Goal: Check status

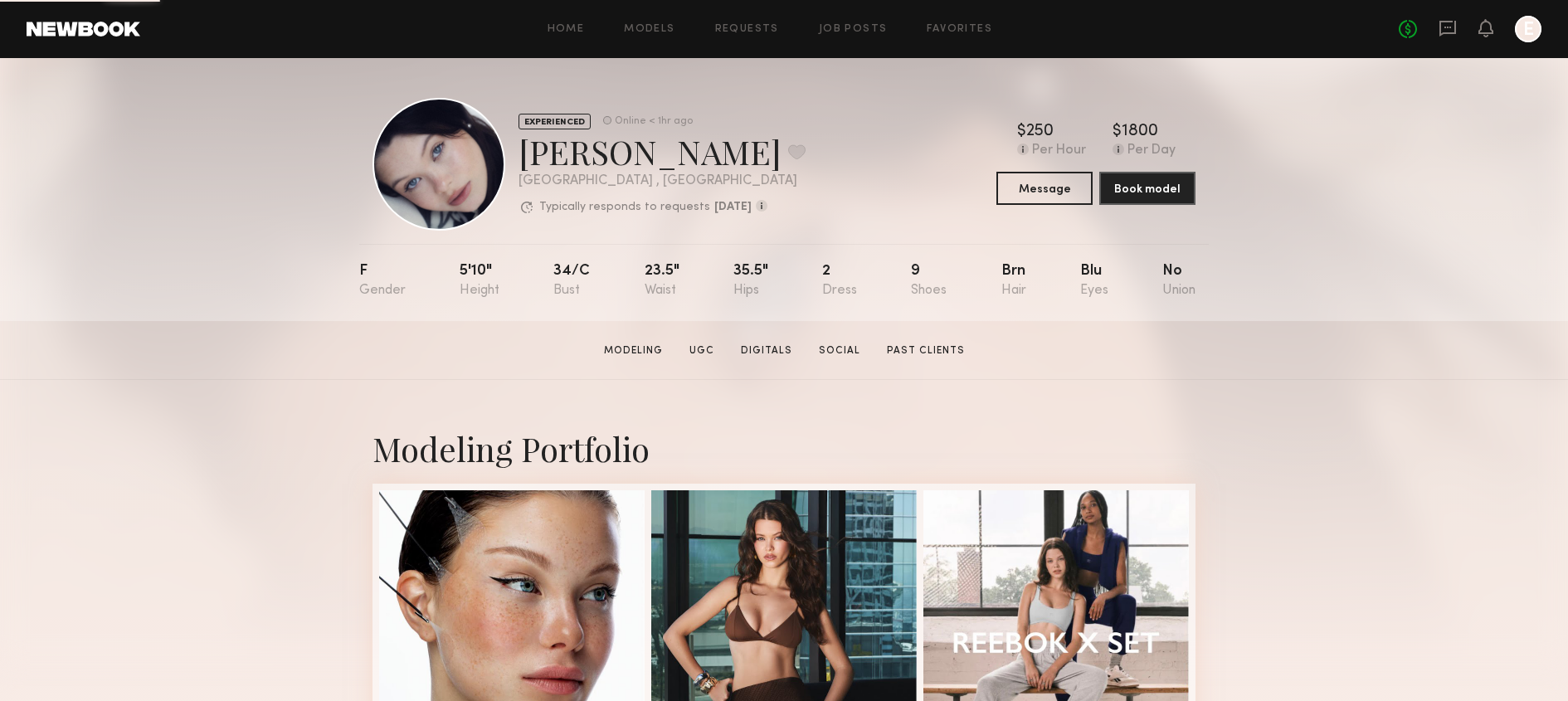
click at [1430, 17] on div "No fees up to $5,000 E" at bounding box center [1470, 28] width 143 height 27
click at [1440, 25] on icon at bounding box center [1447, 28] width 16 height 16
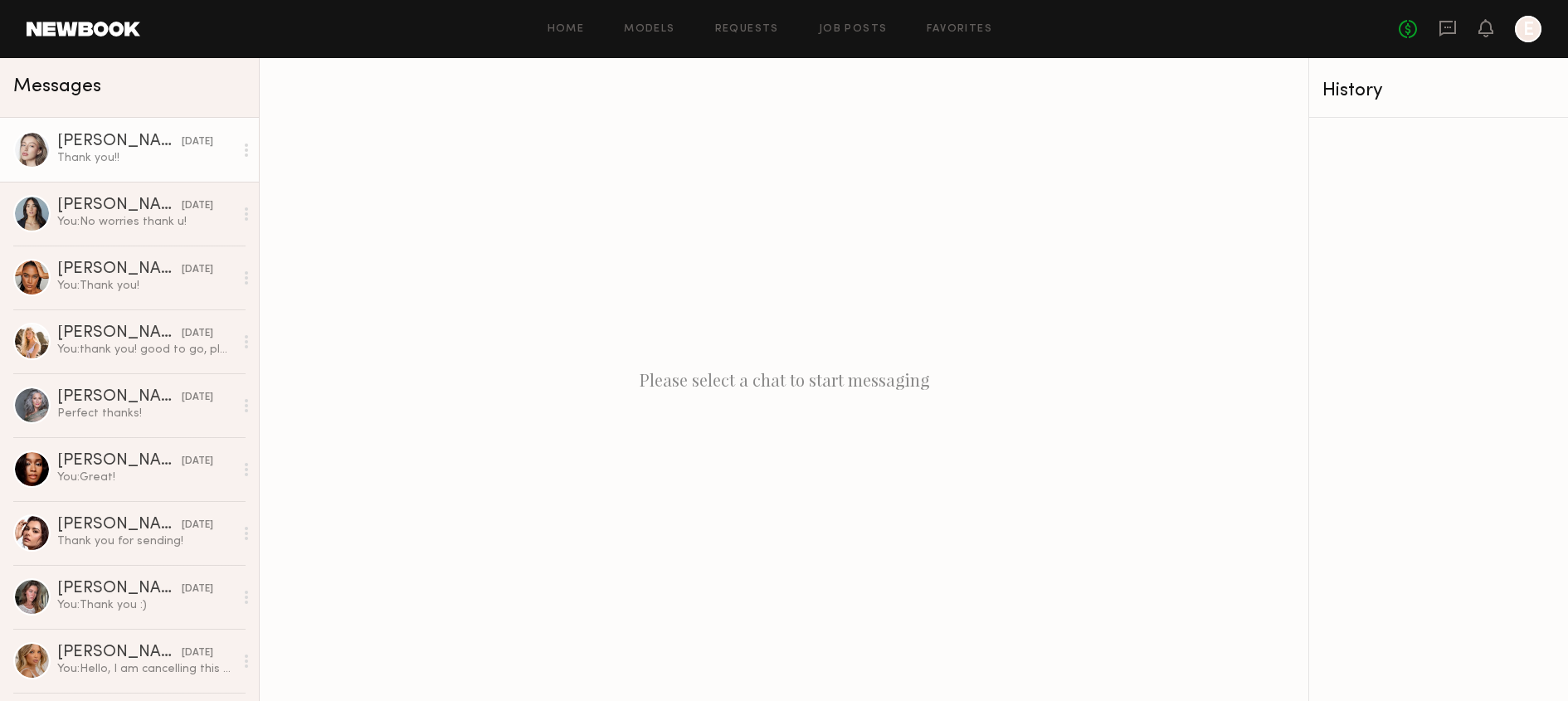
click at [172, 163] on div "Thank you!!" at bounding box center [145, 158] width 177 height 16
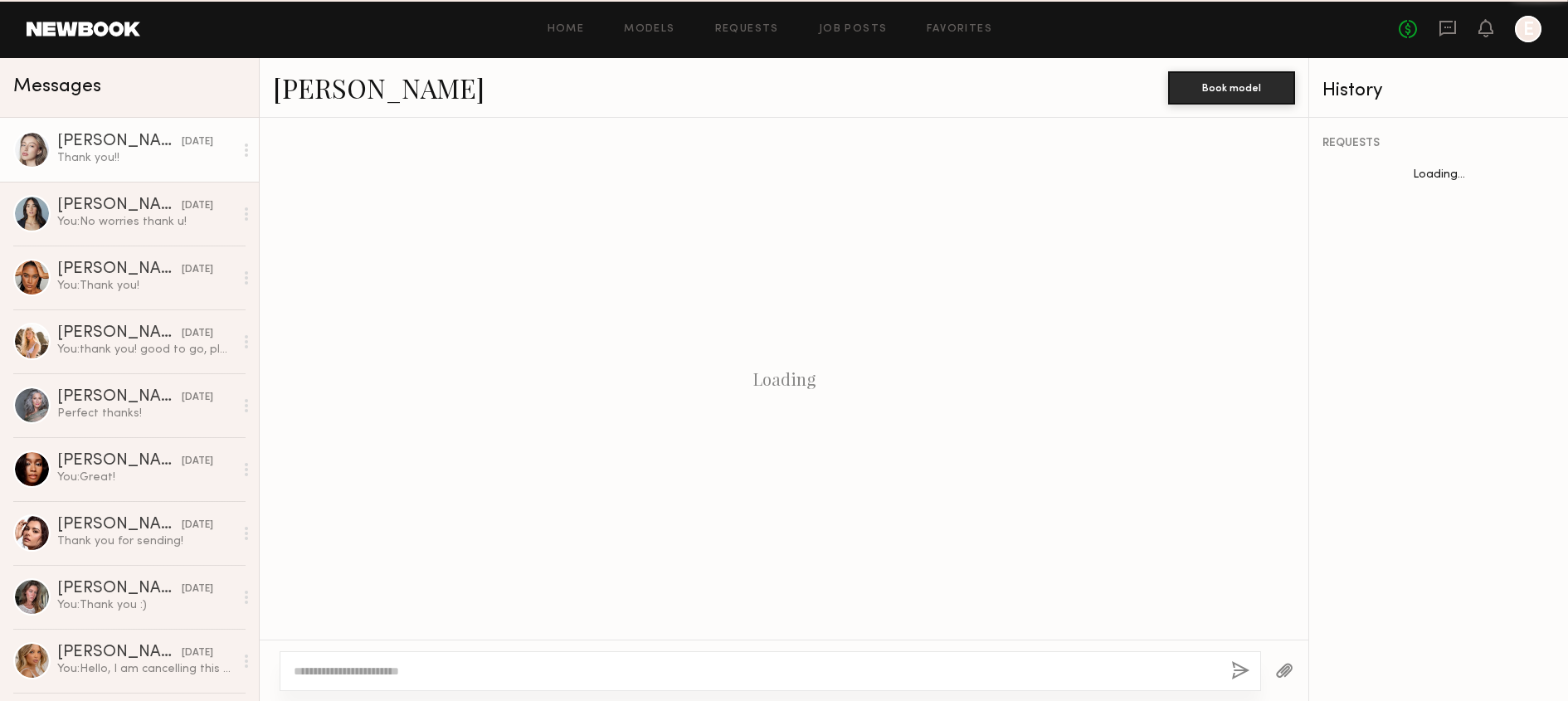
scroll to position [657, 0]
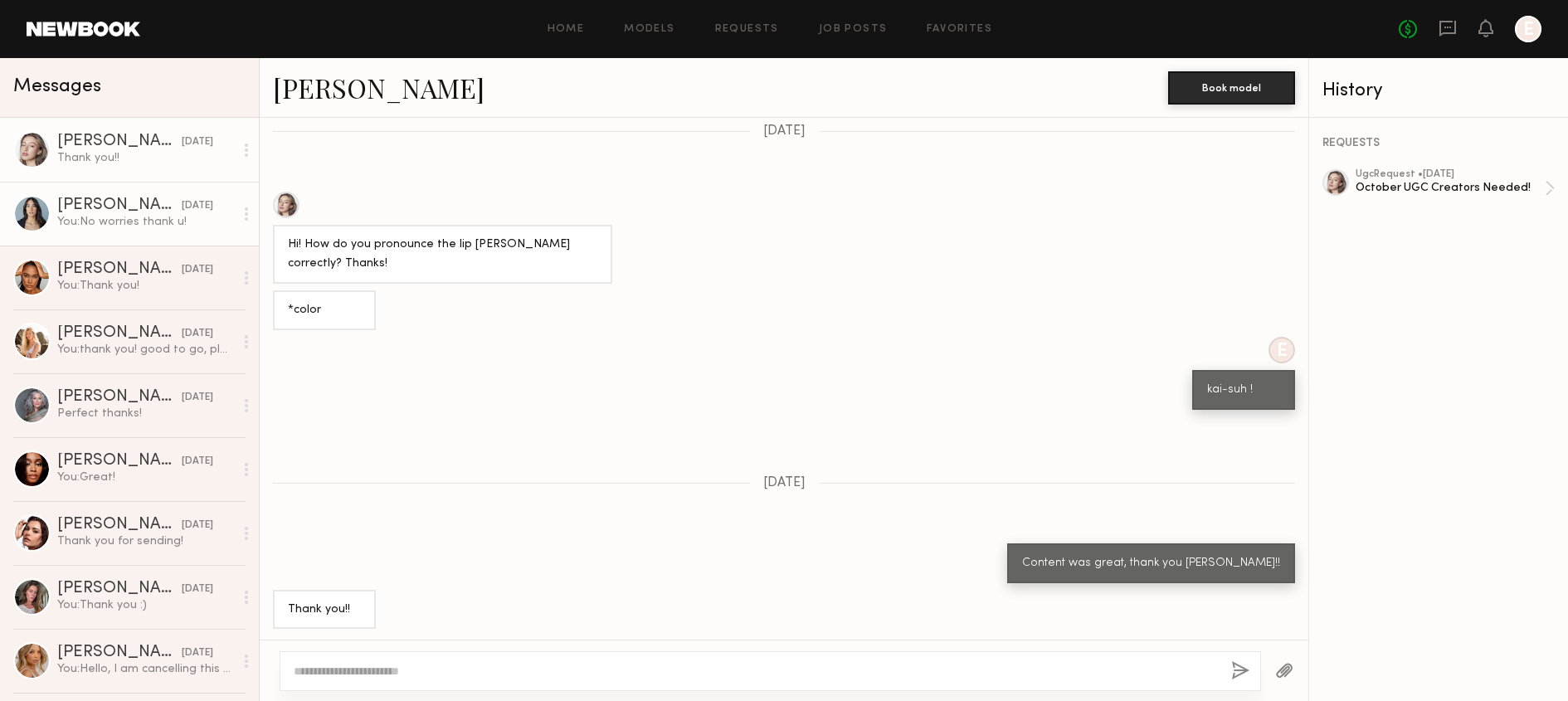
click at [123, 205] on div "Ariana A." at bounding box center [119, 205] width 124 height 16
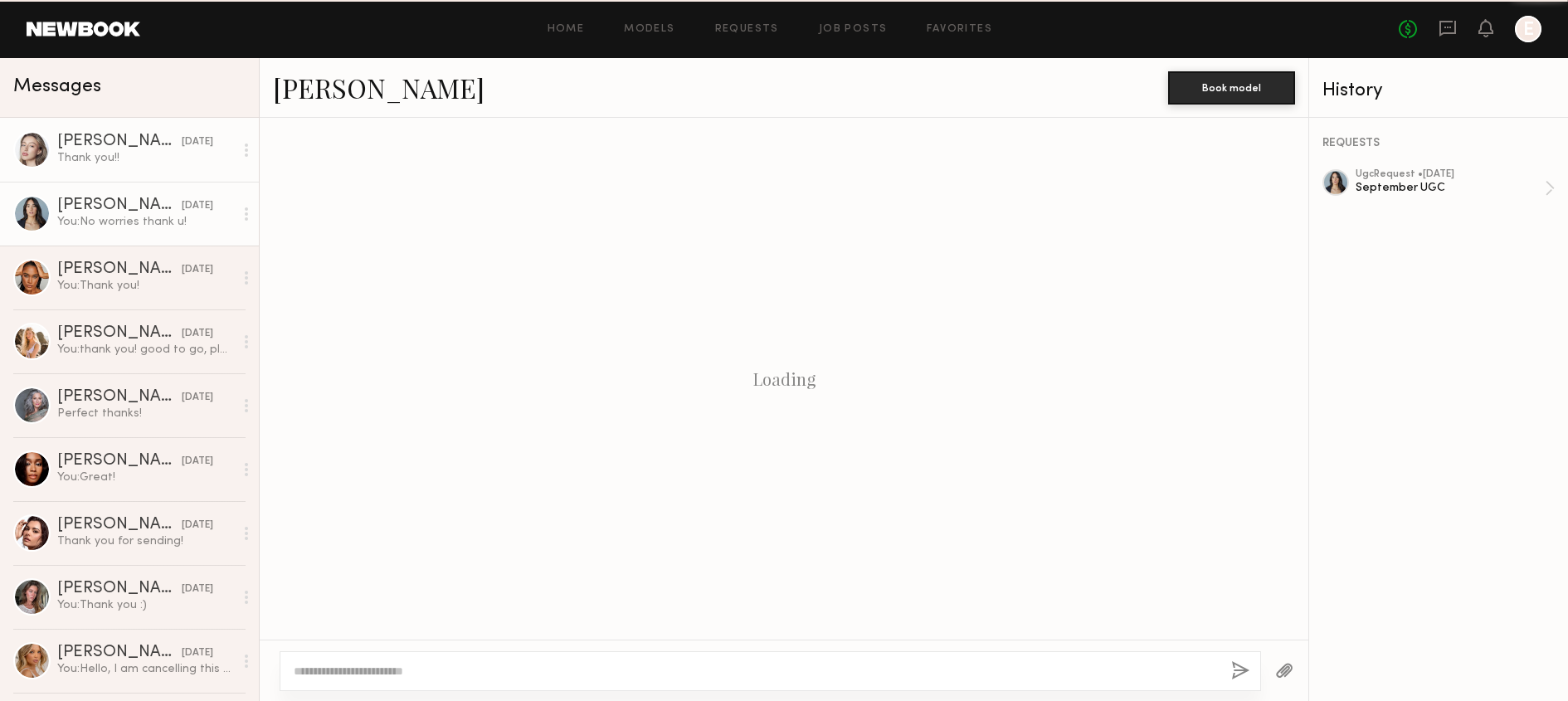
scroll to position [907, 0]
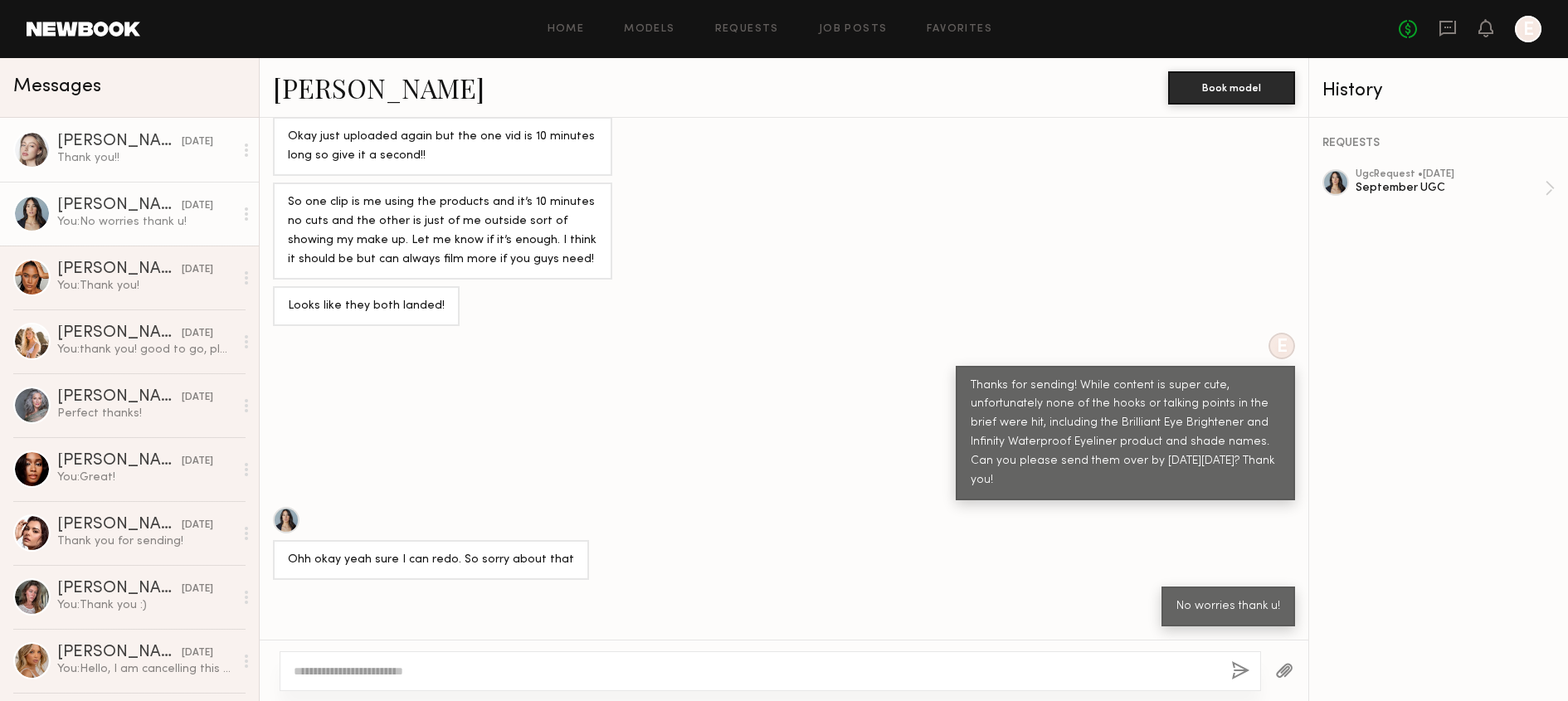
click at [149, 153] on div "Thank you!!" at bounding box center [145, 158] width 177 height 16
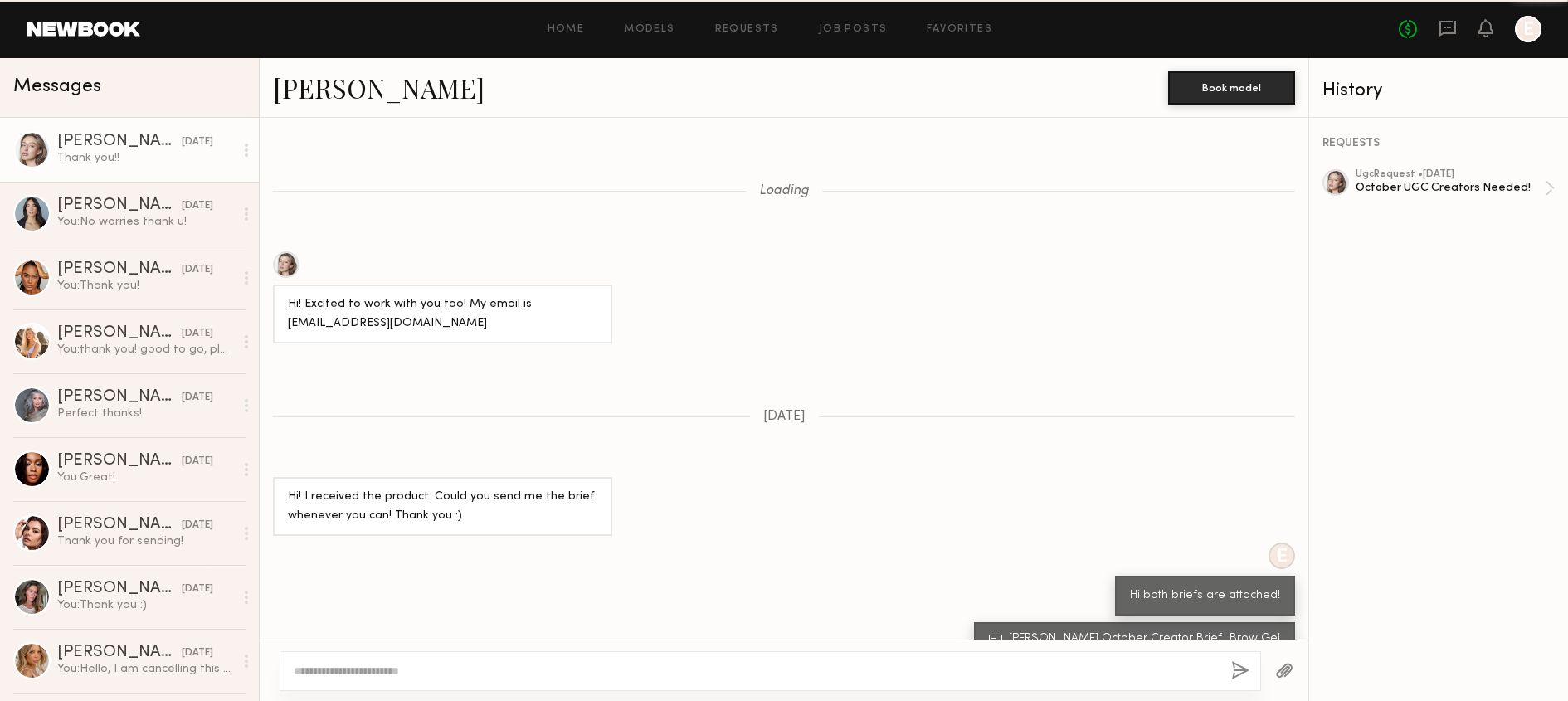
scroll to position [657, 0]
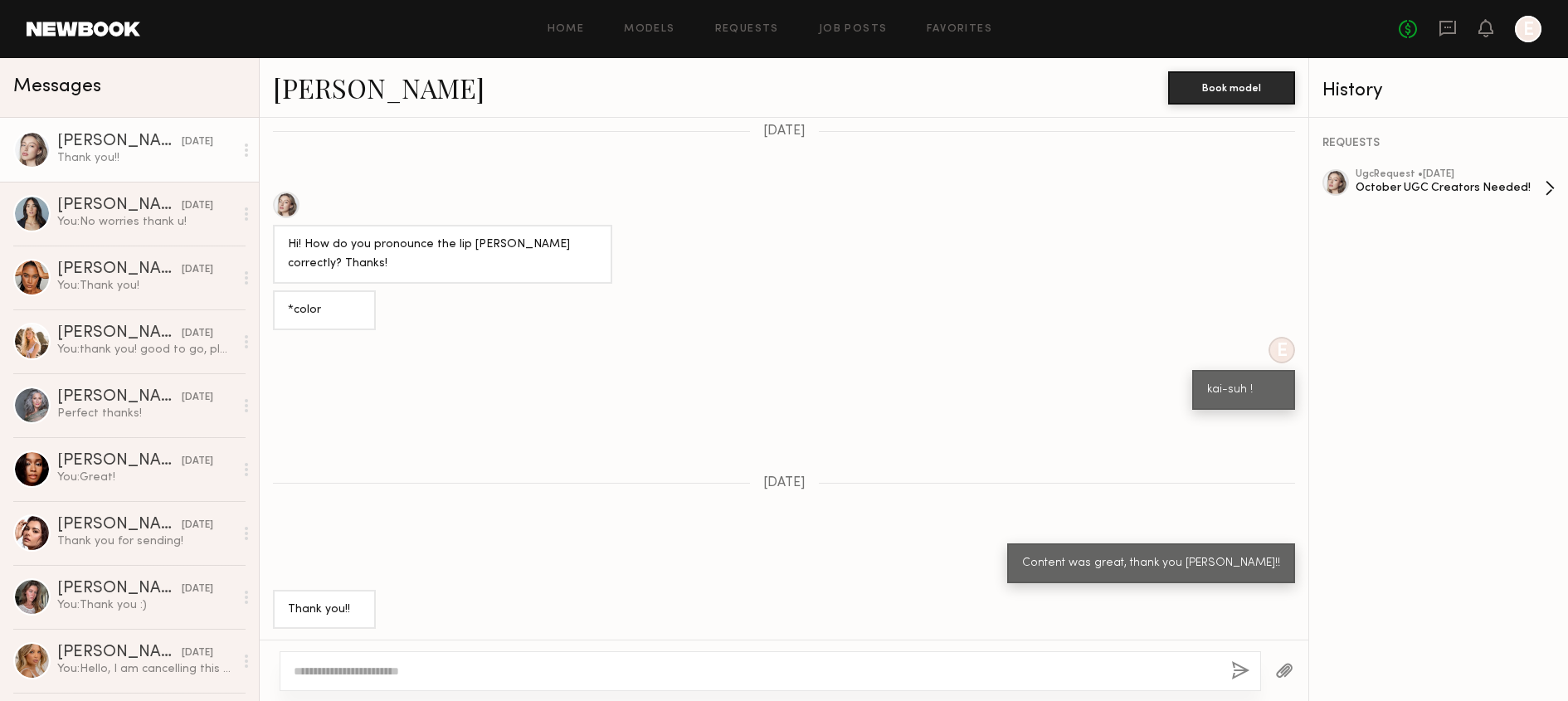
click at [1415, 181] on div "October UGC Creators Needed!" at bounding box center [1450, 188] width 189 height 16
click at [146, 518] on div "Taylor C." at bounding box center [119, 524] width 124 height 16
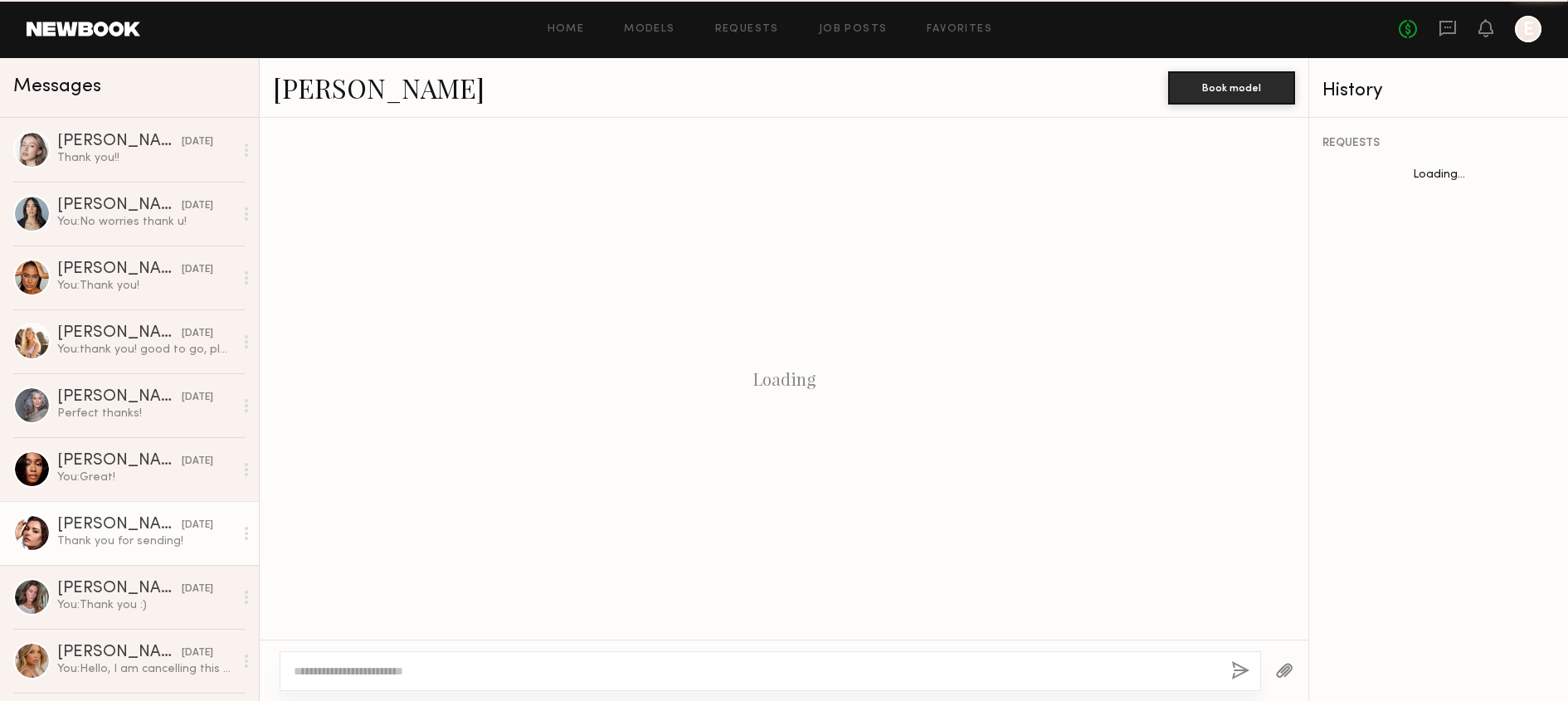
scroll to position [1241, 0]
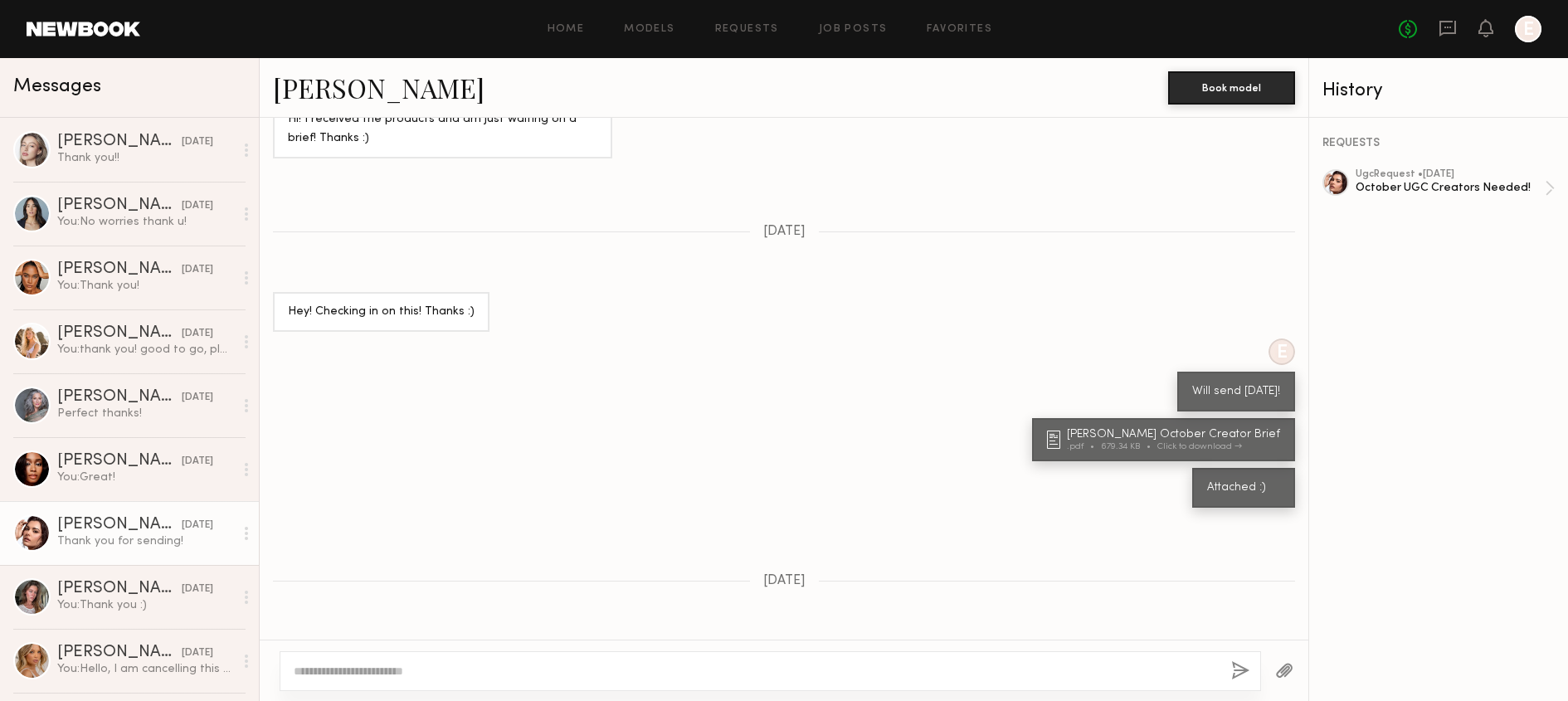
click at [1406, 168] on div "REQUESTS ugc Request • 09/24/2025 October UGC Creators Needed!" at bounding box center [1438, 409] width 259 height 583
click at [1406, 193] on div "October UGC Creators Needed!" at bounding box center [1450, 188] width 189 height 16
click at [132, 275] on div "Zoe M." at bounding box center [119, 269] width 124 height 16
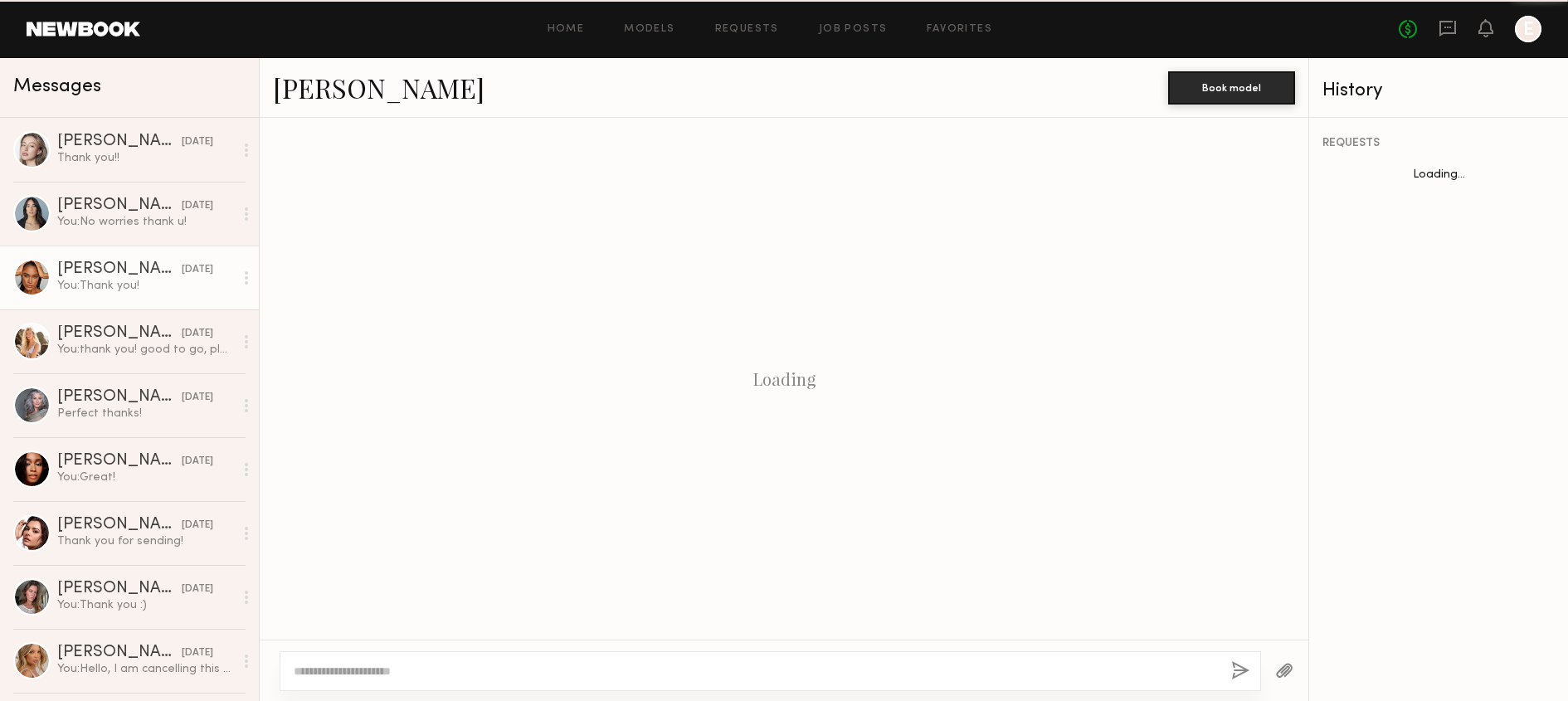
scroll to position [1407, 0]
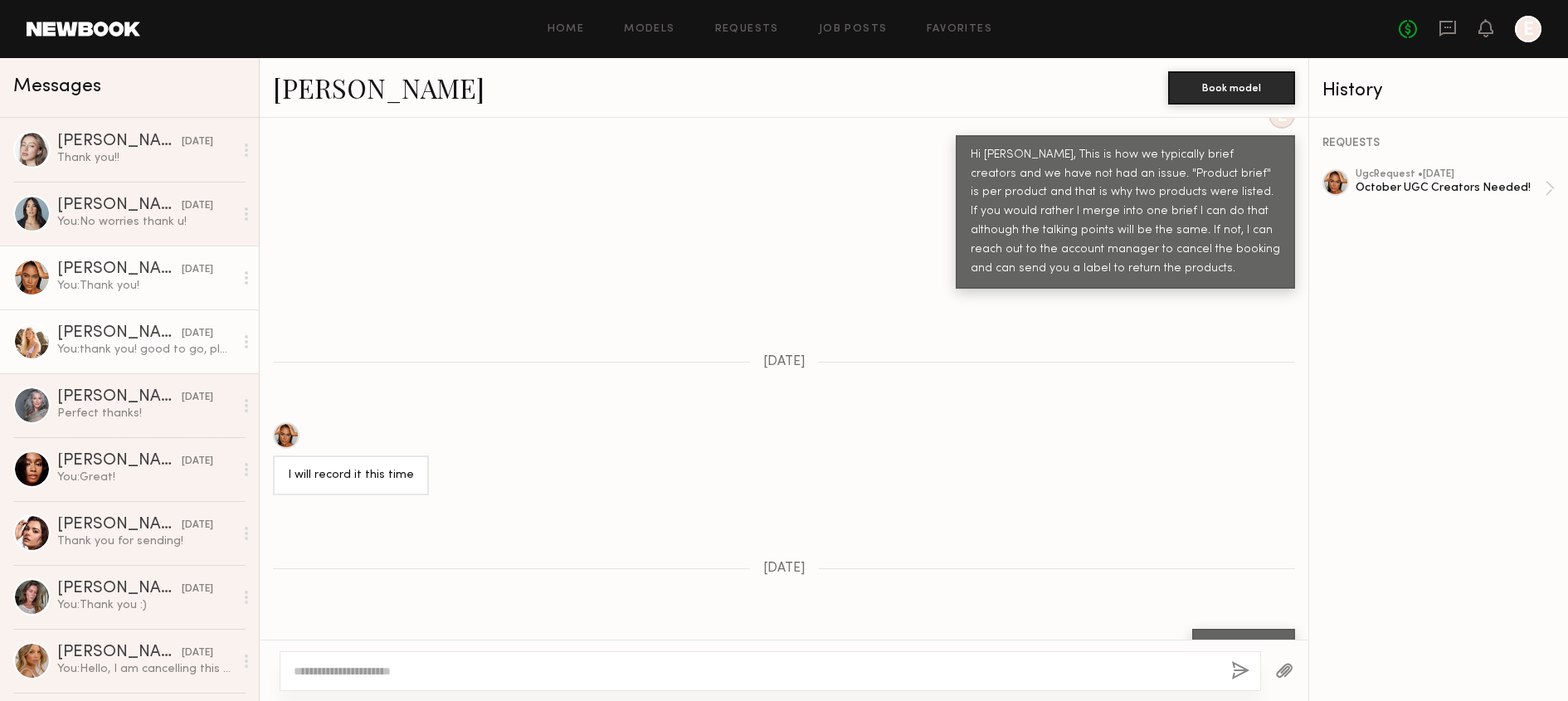
click at [118, 345] on div "You: thank you! good to go, please mark on your side so I can approve :)" at bounding box center [145, 350] width 177 height 16
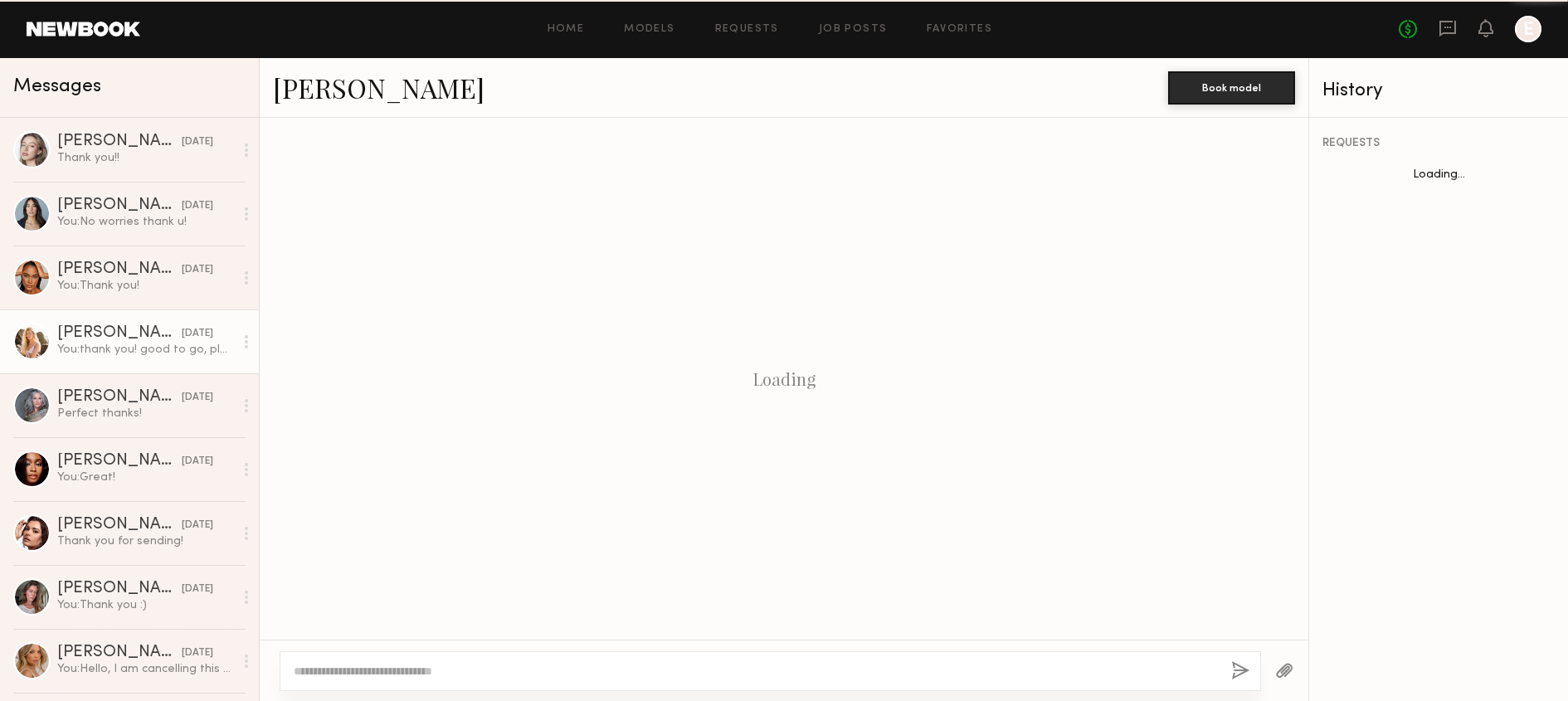
scroll to position [1047, 0]
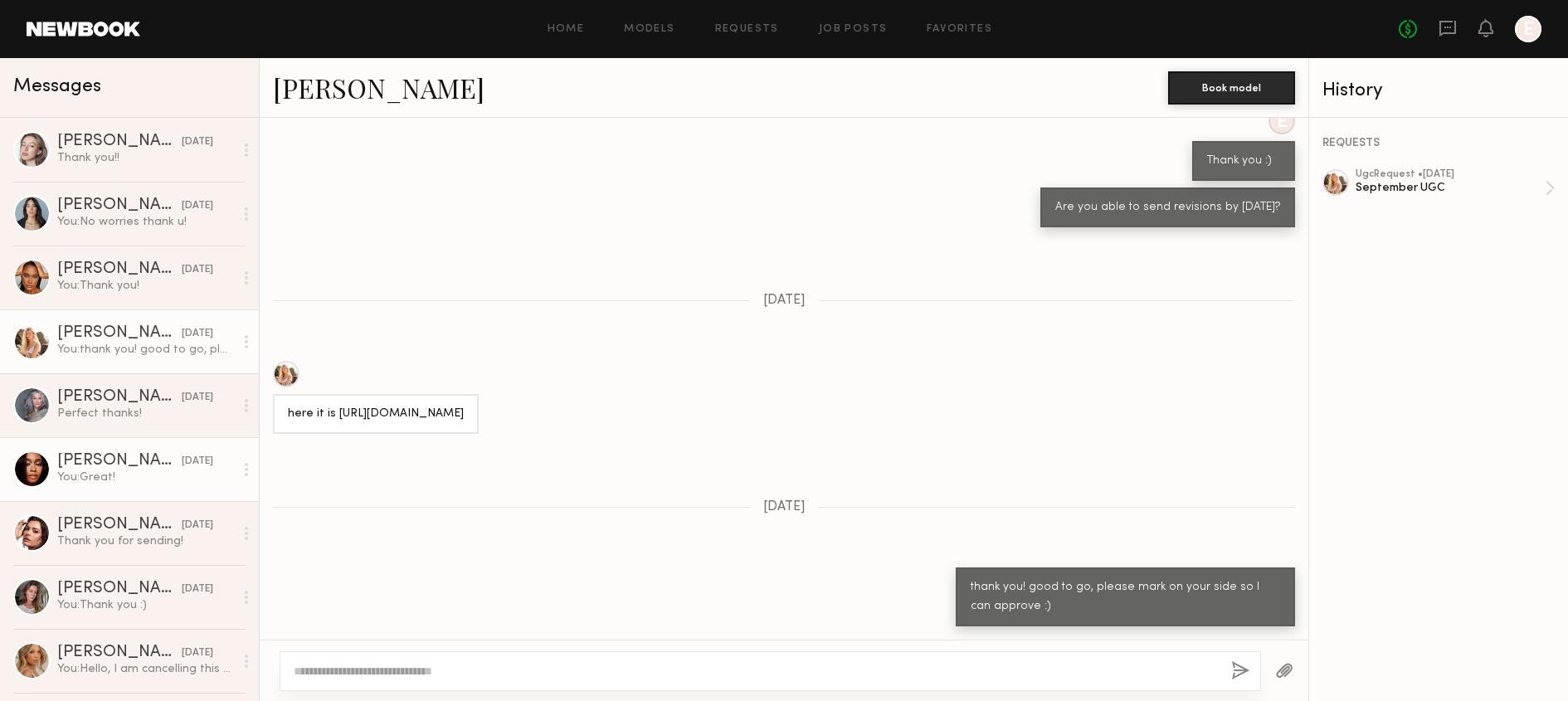
click at [114, 474] on div "You: Great!" at bounding box center [145, 477] width 177 height 16
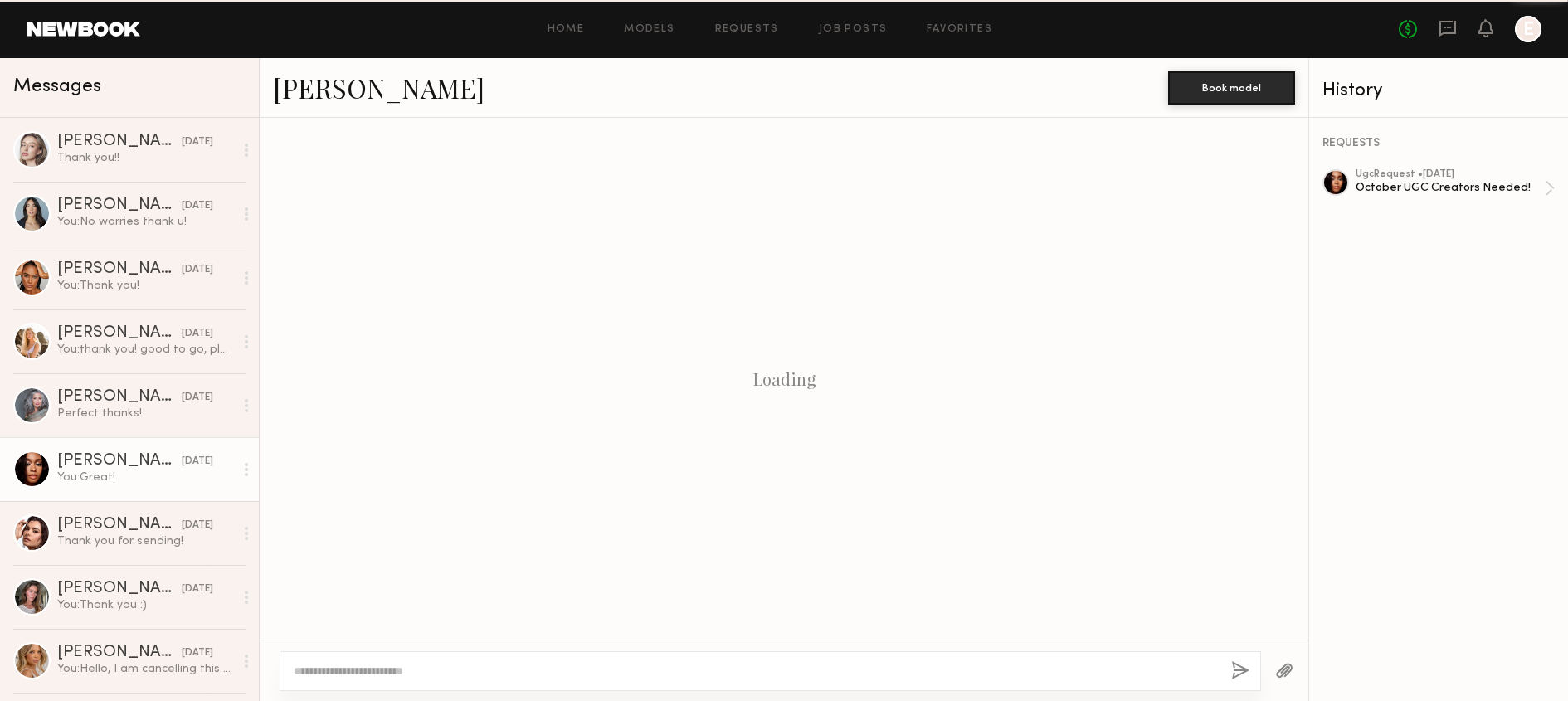
scroll to position [619, 0]
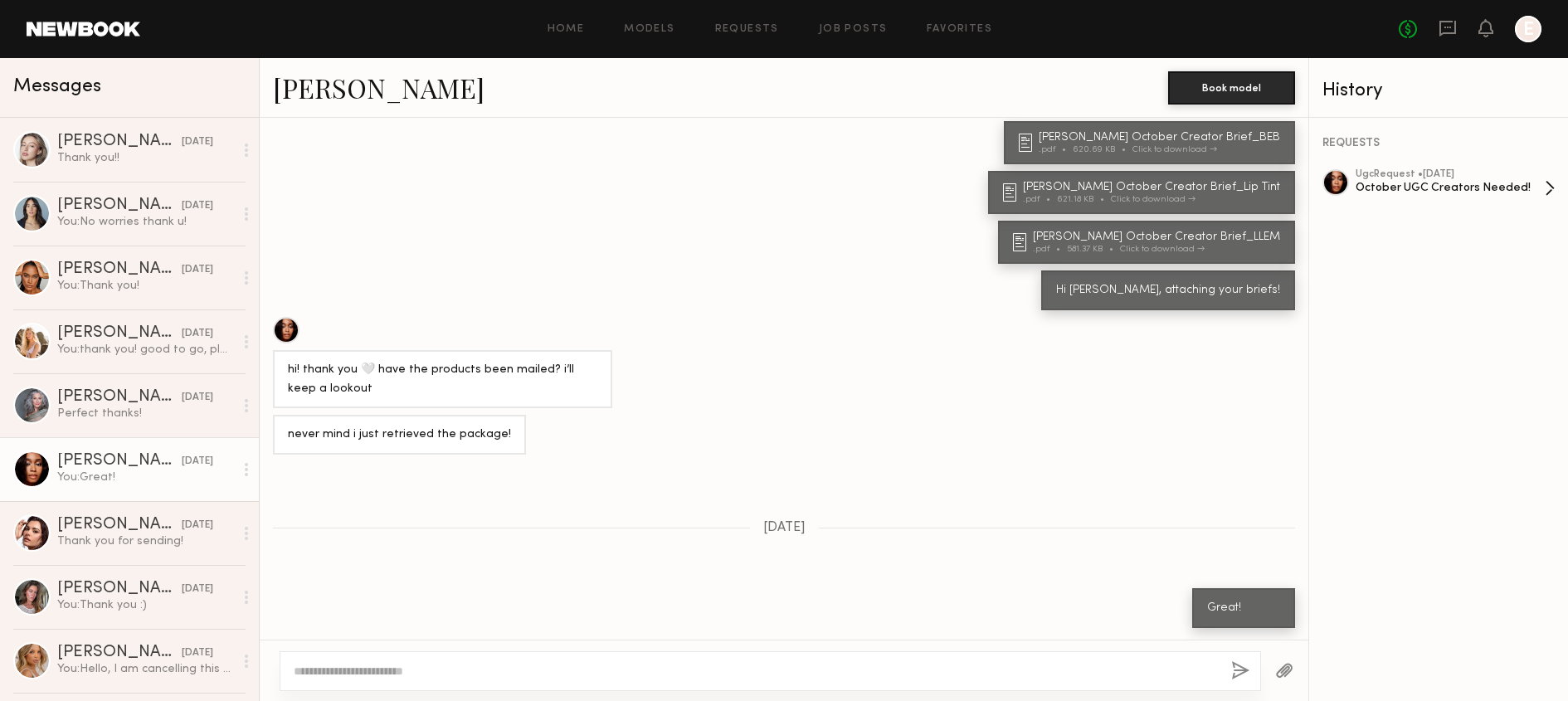
click at [1398, 180] on div "October UGC Creators Needed!" at bounding box center [1450, 188] width 189 height 16
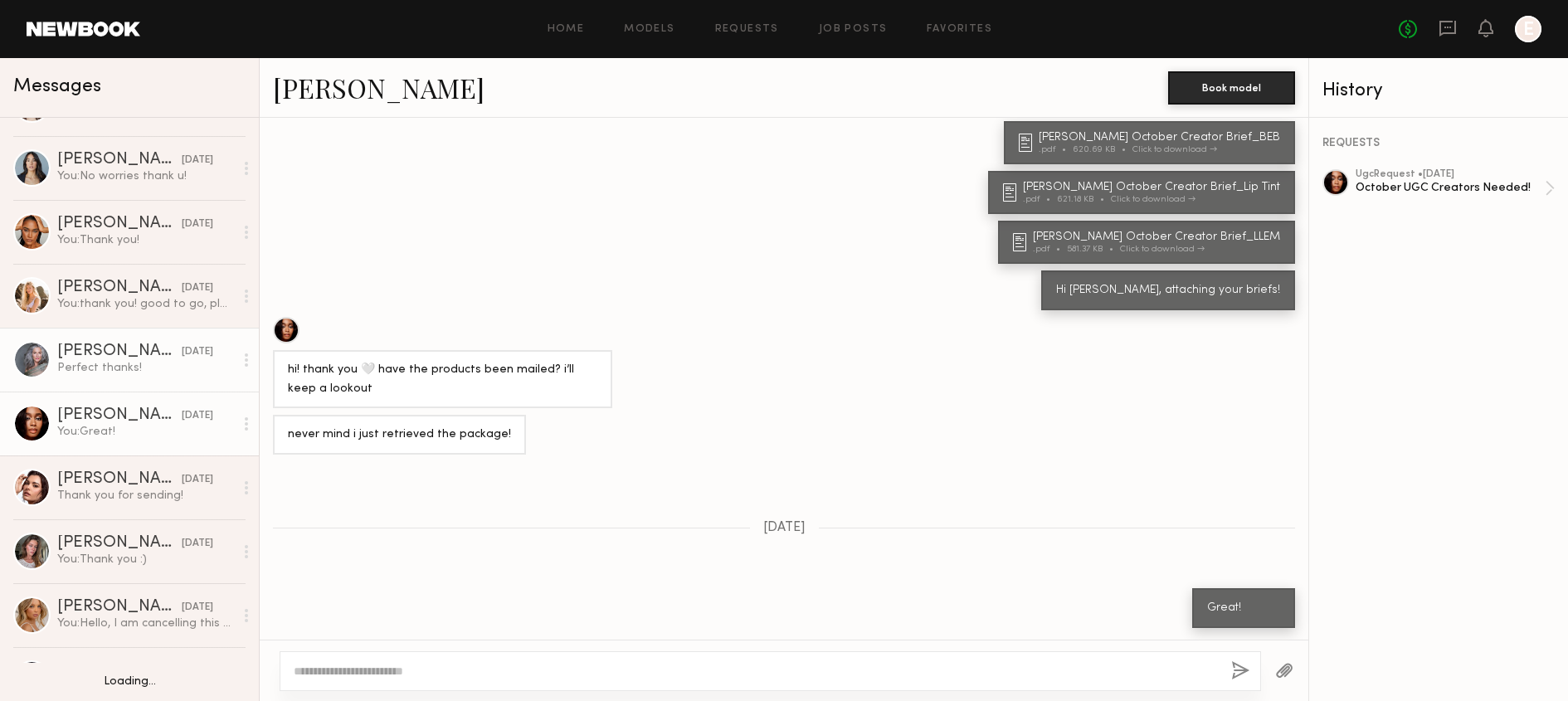
scroll to position [47, 0]
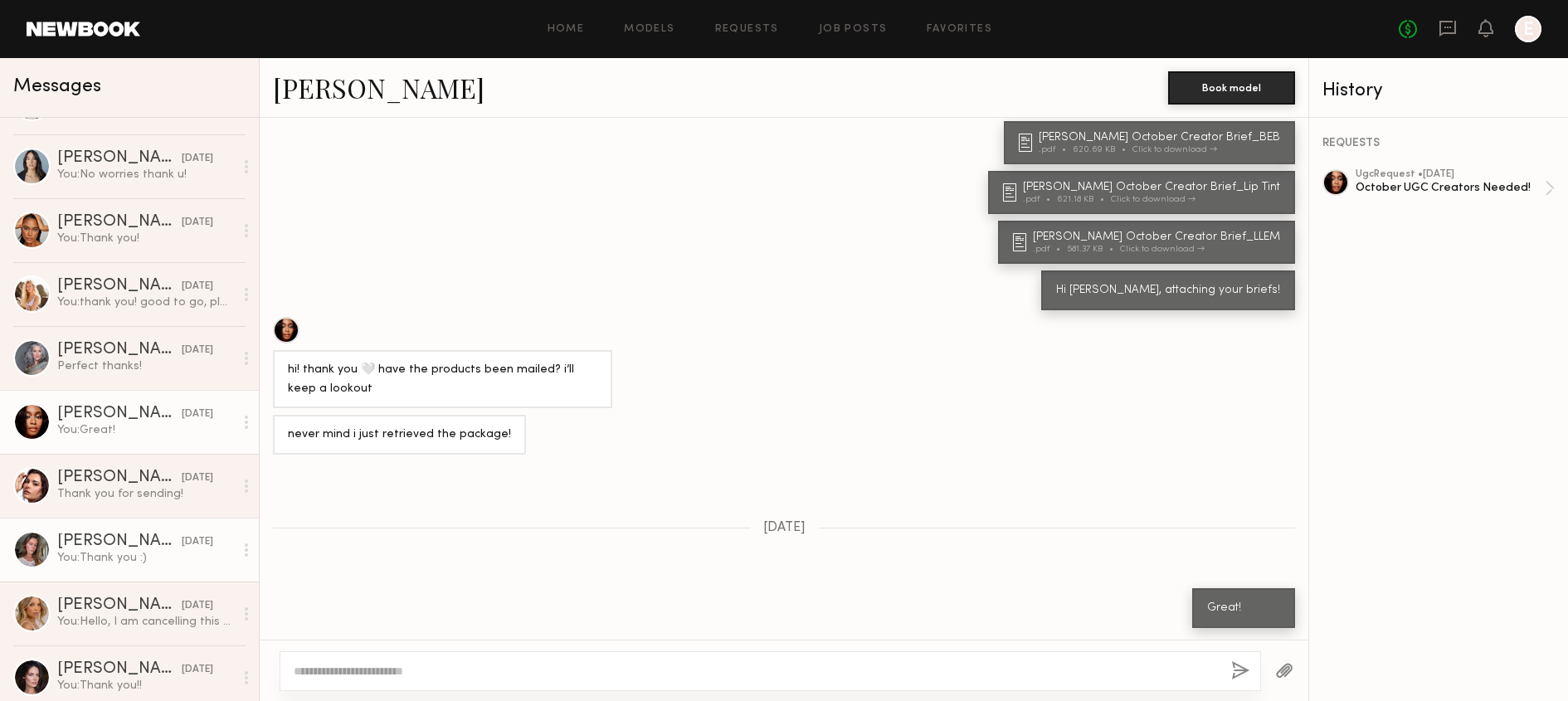
click at [108, 543] on div "Nicole B." at bounding box center [119, 541] width 124 height 16
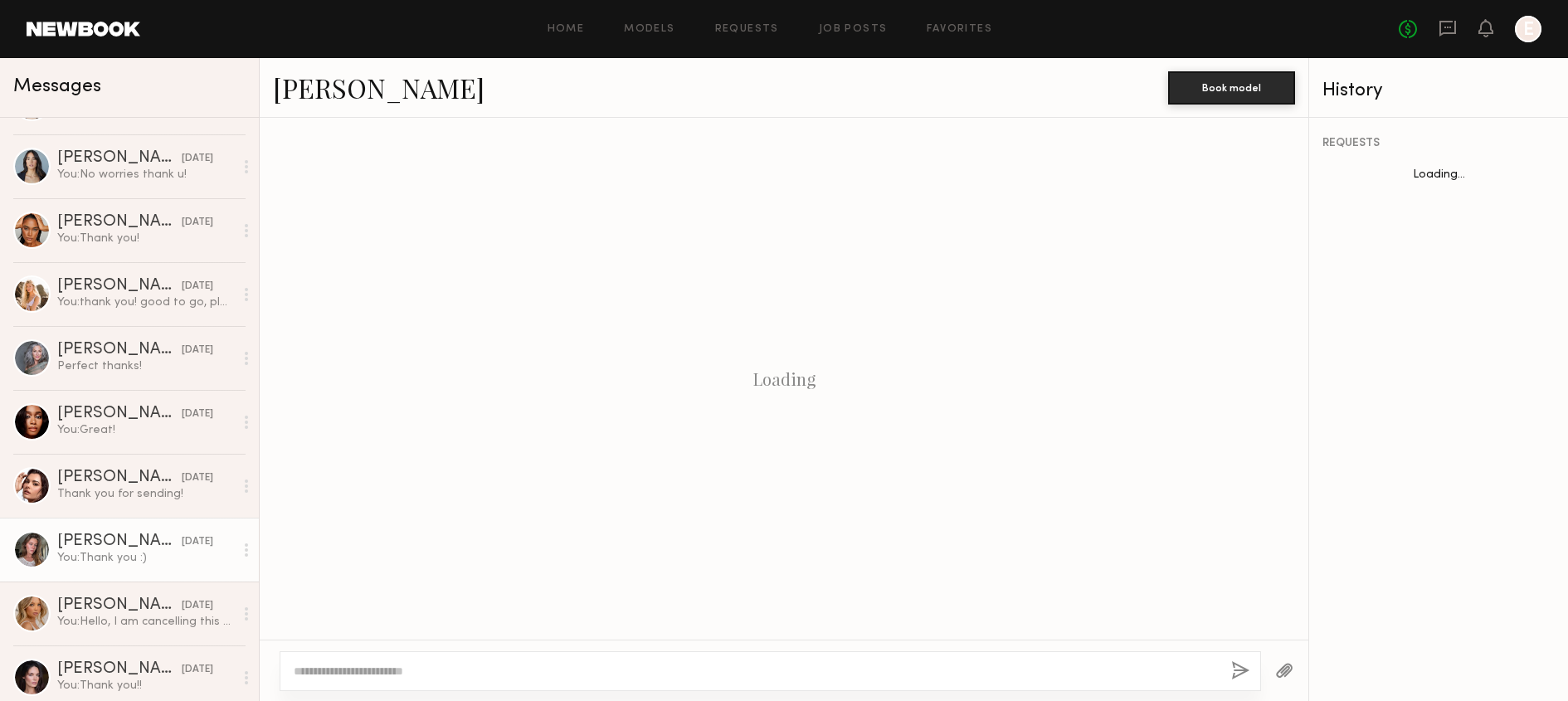
scroll to position [1085, 0]
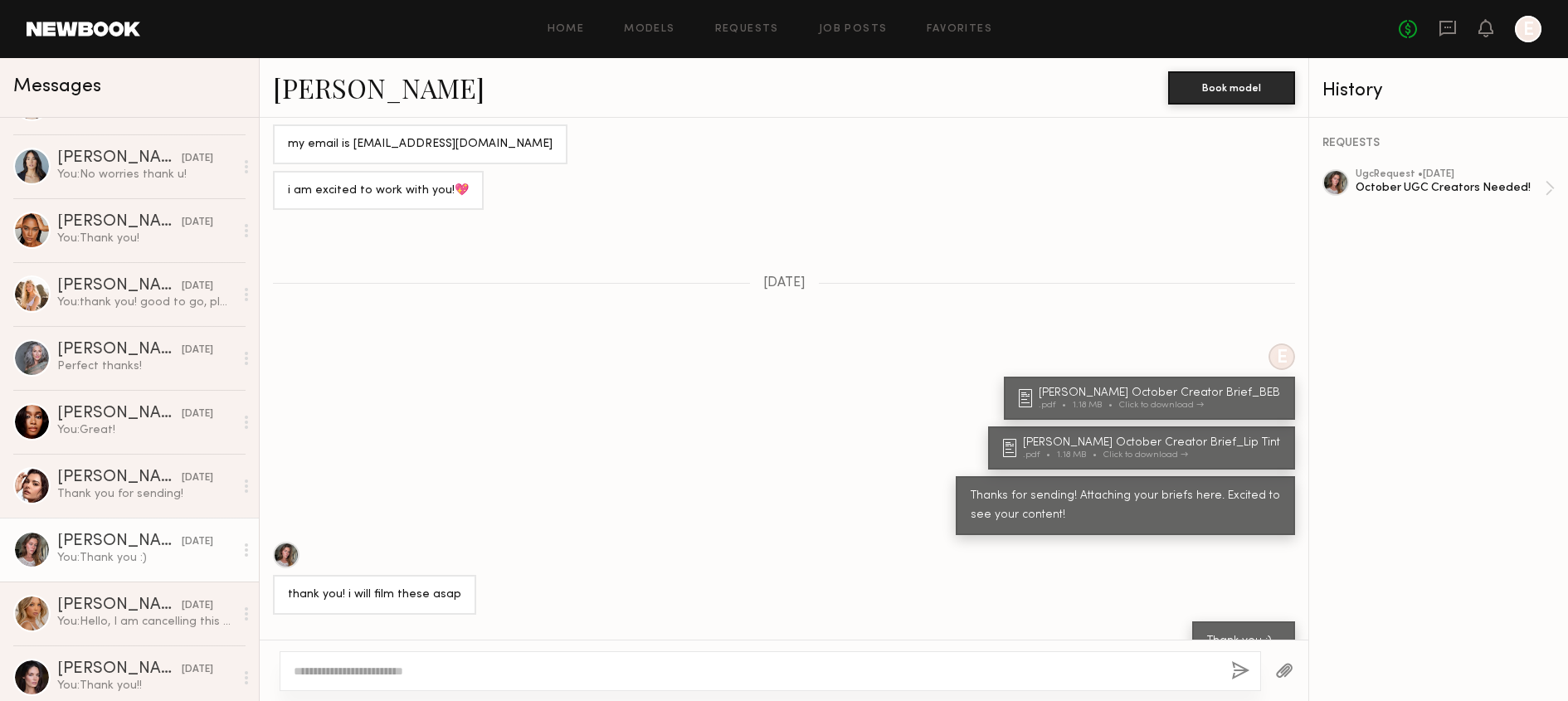
click at [1384, 147] on div "REQUESTS" at bounding box center [1438, 143] width 232 height 11
click at [1385, 166] on div "REQUESTS ugc Request • 09/24/2025 October UGC Creators Needed!" at bounding box center [1438, 409] width 259 height 583
click at [1397, 184] on div "October UGC Creators Needed!" at bounding box center [1450, 188] width 189 height 16
click at [133, 256] on link "Zoe M. 10/03/2025 You: Thank you!" at bounding box center [129, 230] width 259 height 64
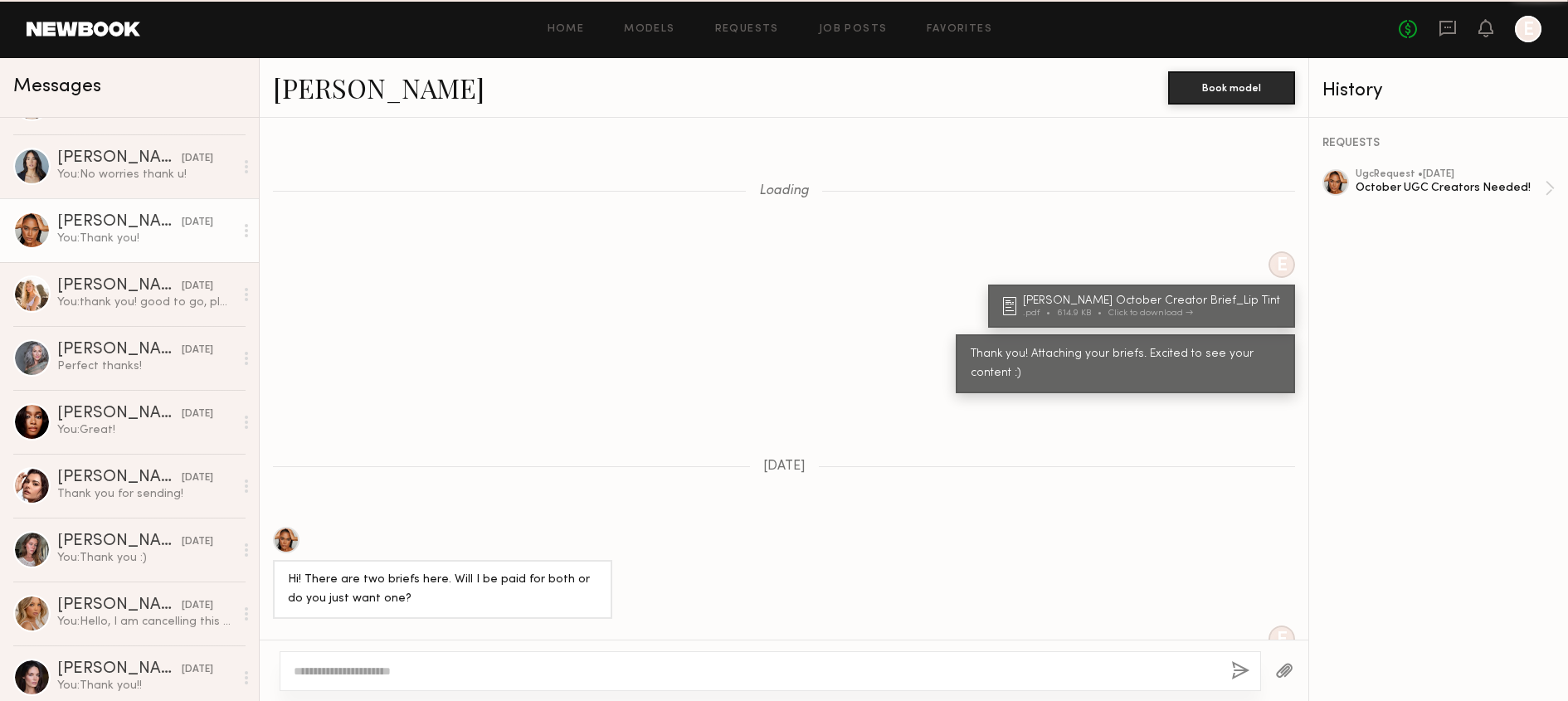
click at [135, 226] on div "Zoe M." at bounding box center [119, 222] width 124 height 16
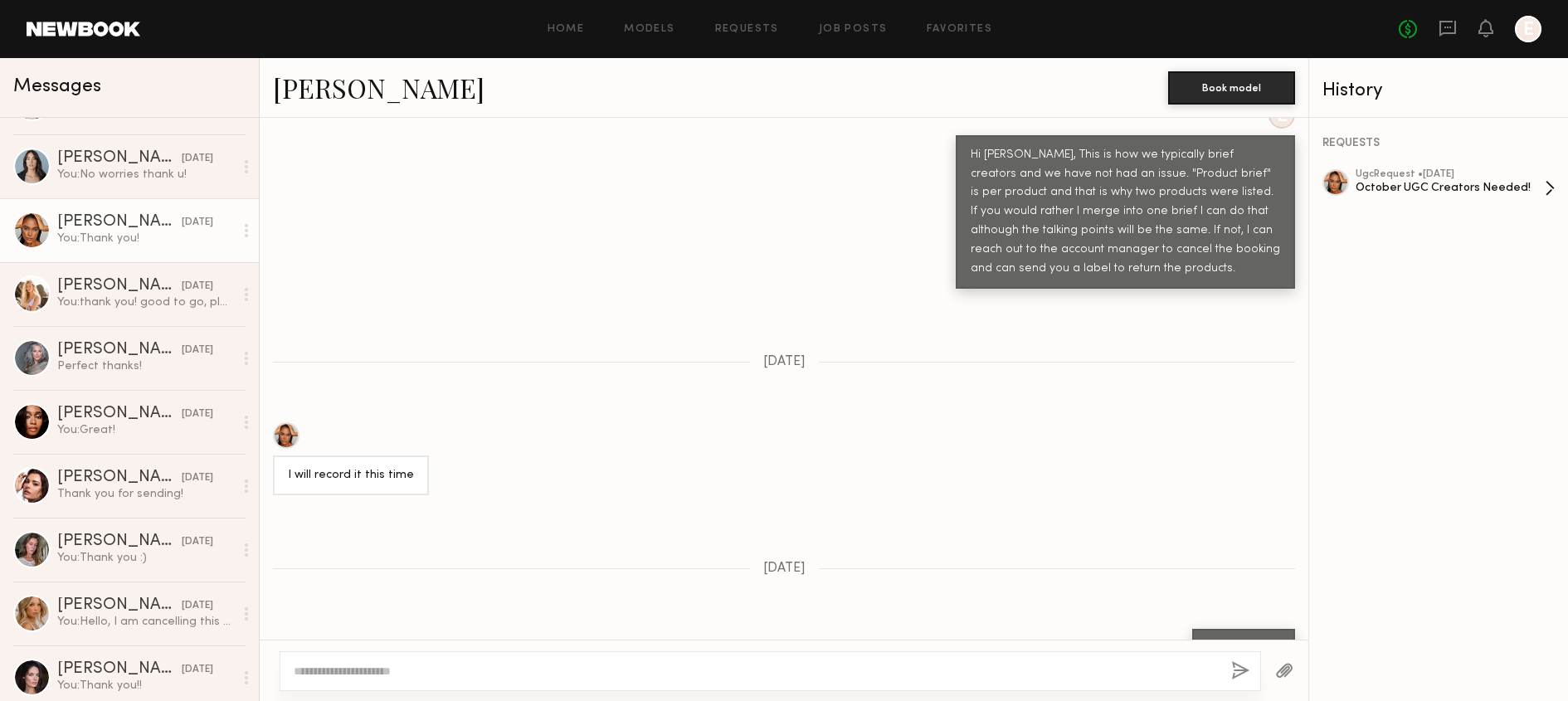
click at [1439, 202] on div "ugc Request • 09/24/2025 October UGC Creators Needed!" at bounding box center [1450, 189] width 189 height 38
click at [170, 373] on div "Perfect thanks!" at bounding box center [145, 366] width 177 height 16
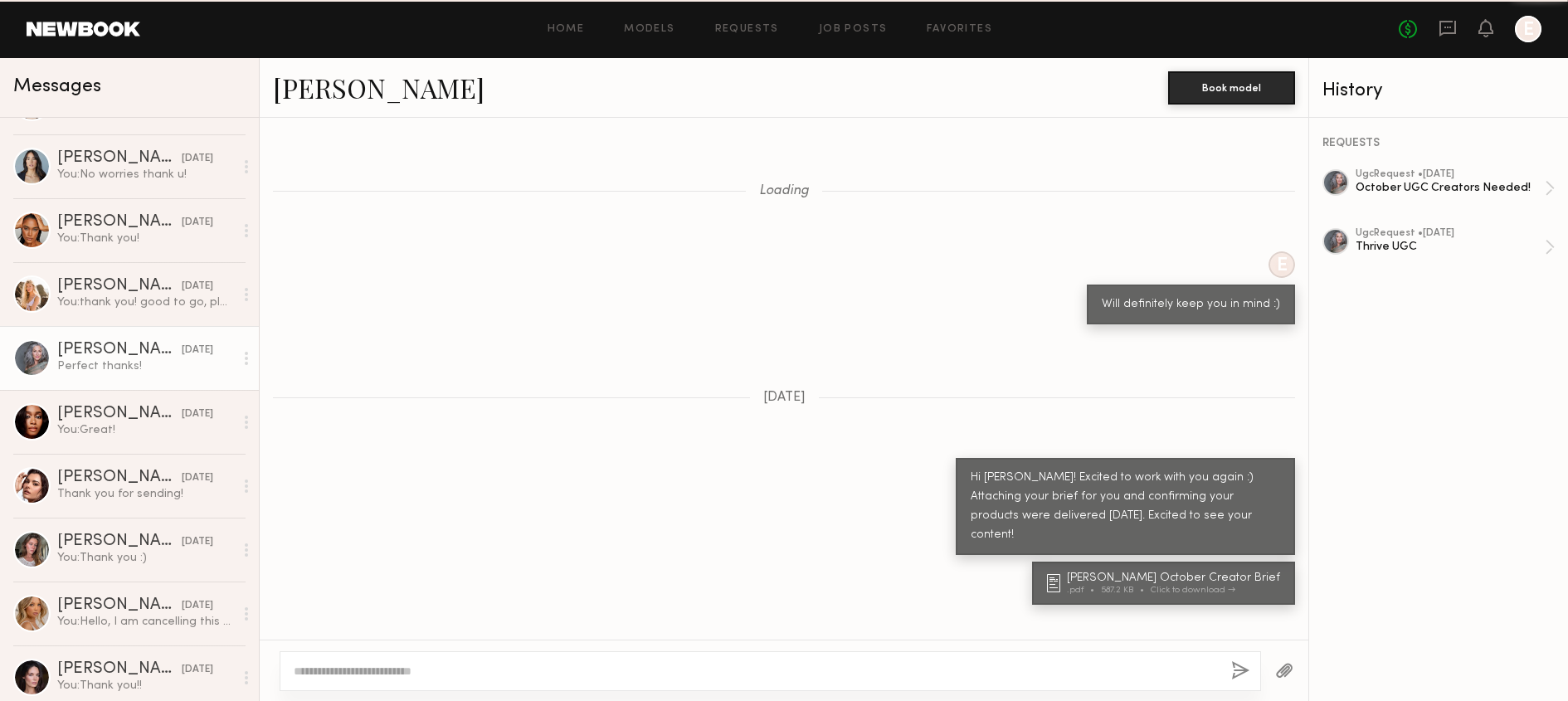
scroll to position [1064, 0]
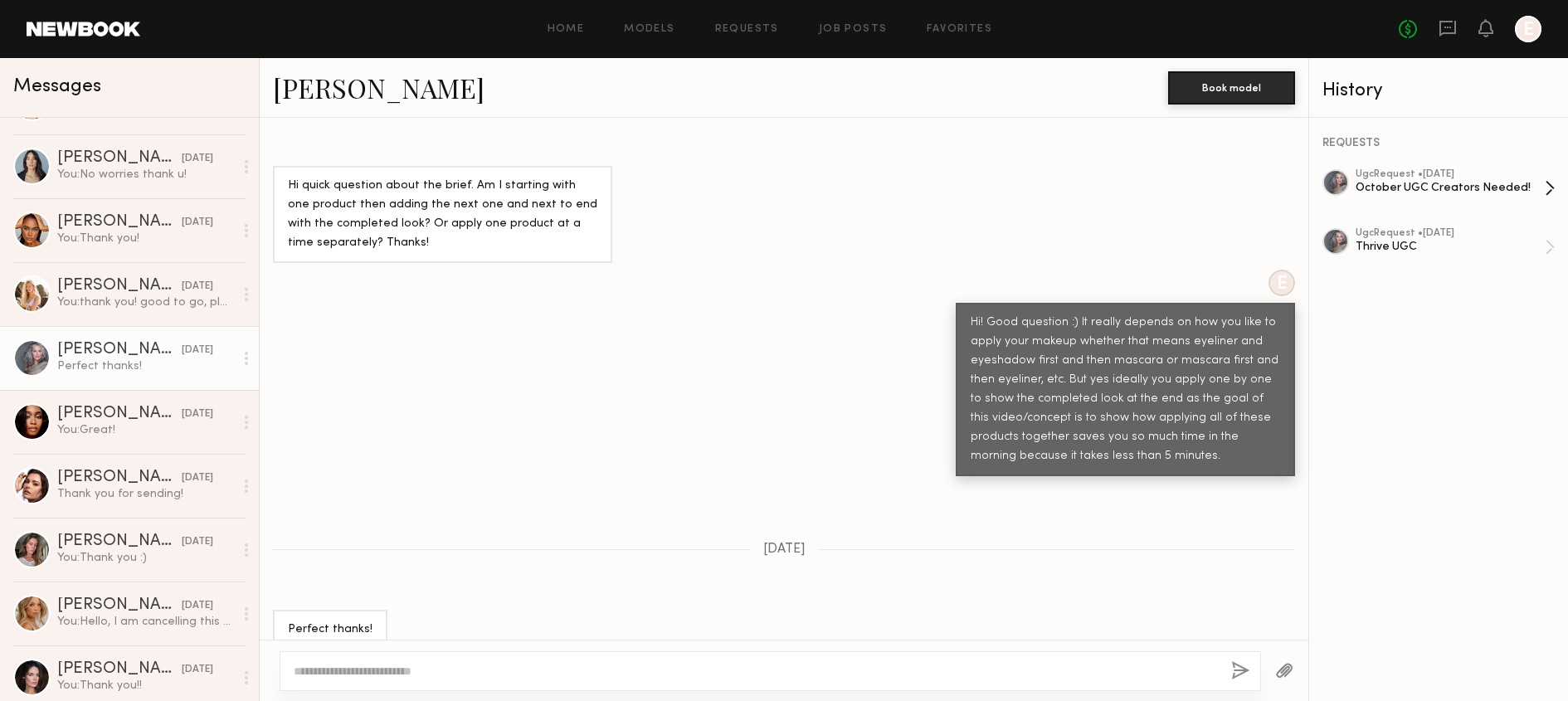
click at [1391, 174] on div "ugc Request • 09/24/2025" at bounding box center [1450, 175] width 189 height 11
click at [116, 416] on div "Jordin W." at bounding box center [119, 413] width 124 height 16
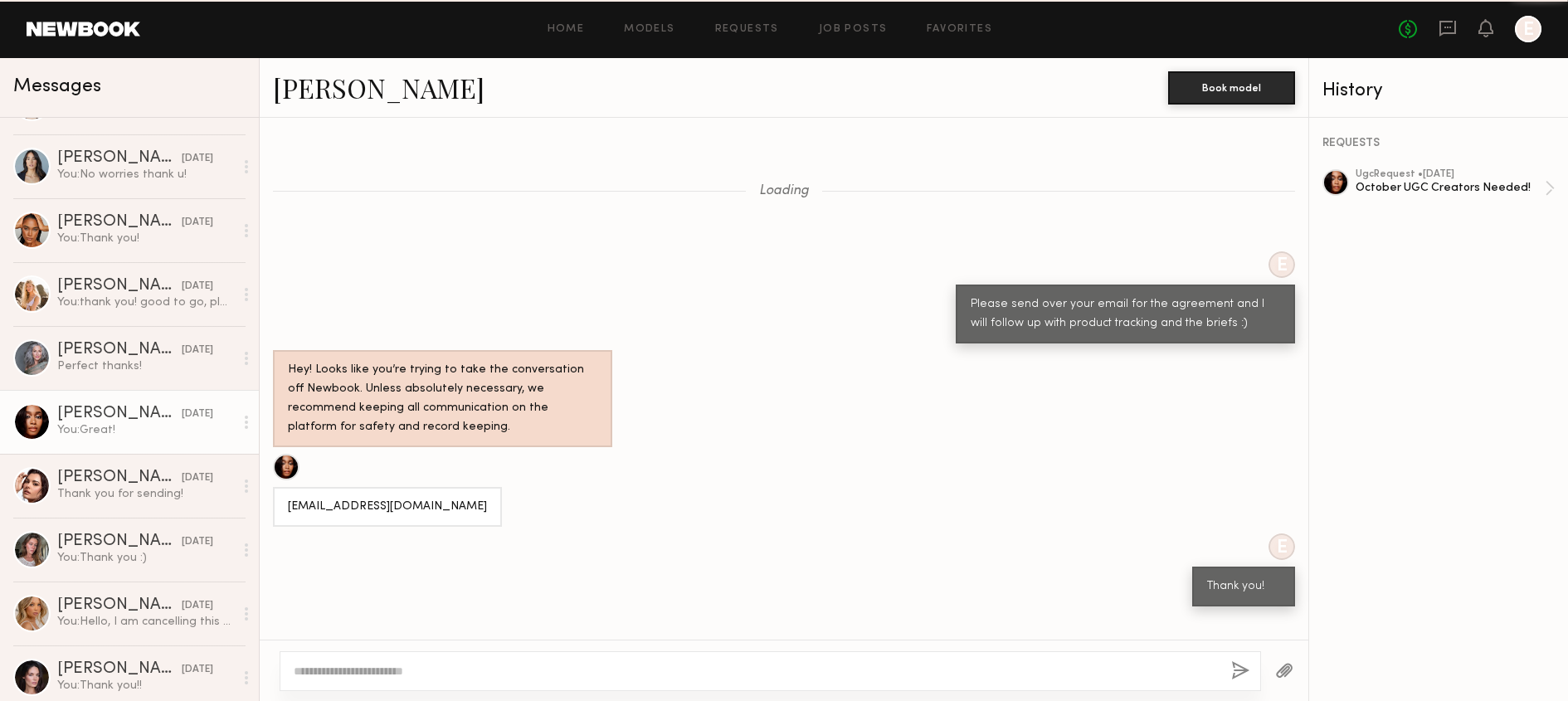
scroll to position [619, 0]
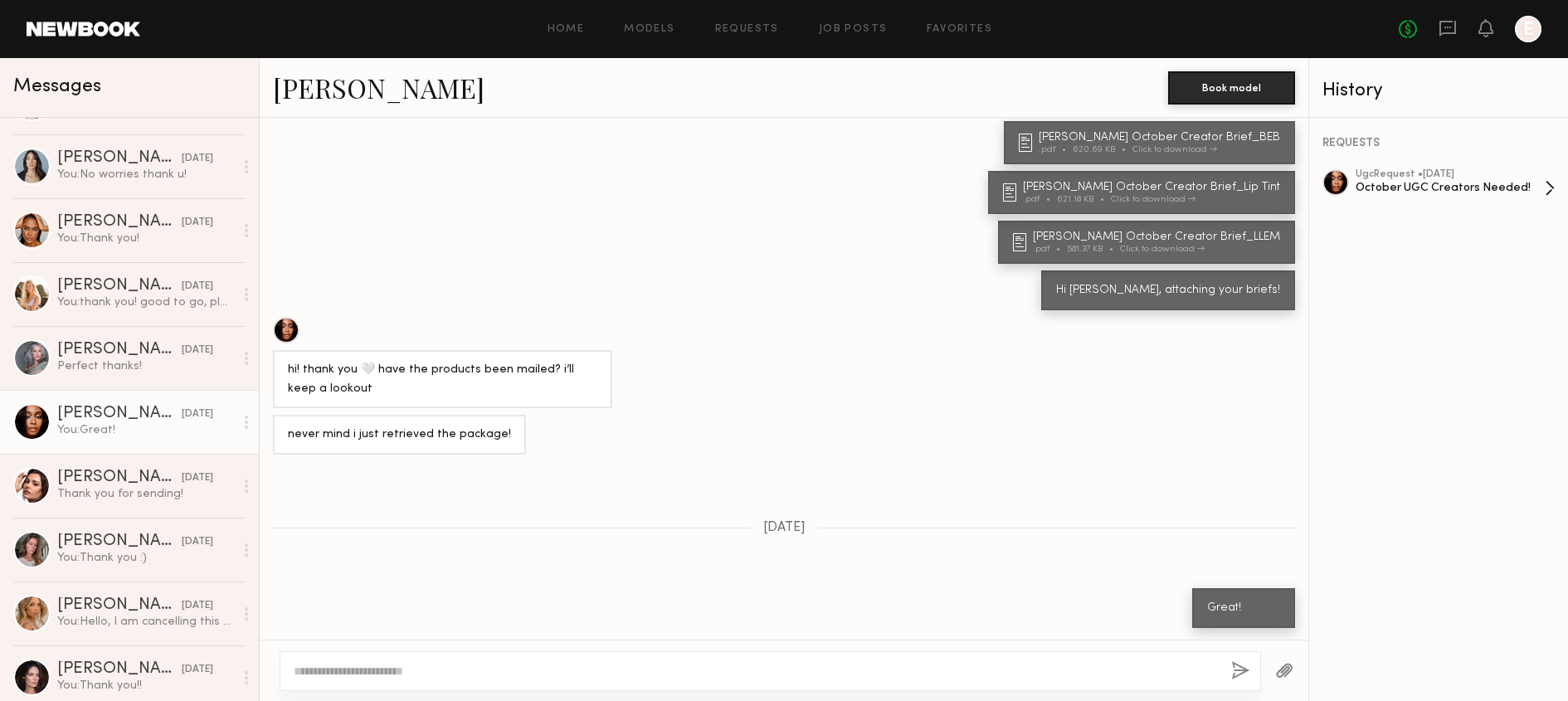
click at [1448, 197] on div "ugc Request • 09/24/2025 October UGC Creators Needed!" at bounding box center [1450, 189] width 189 height 38
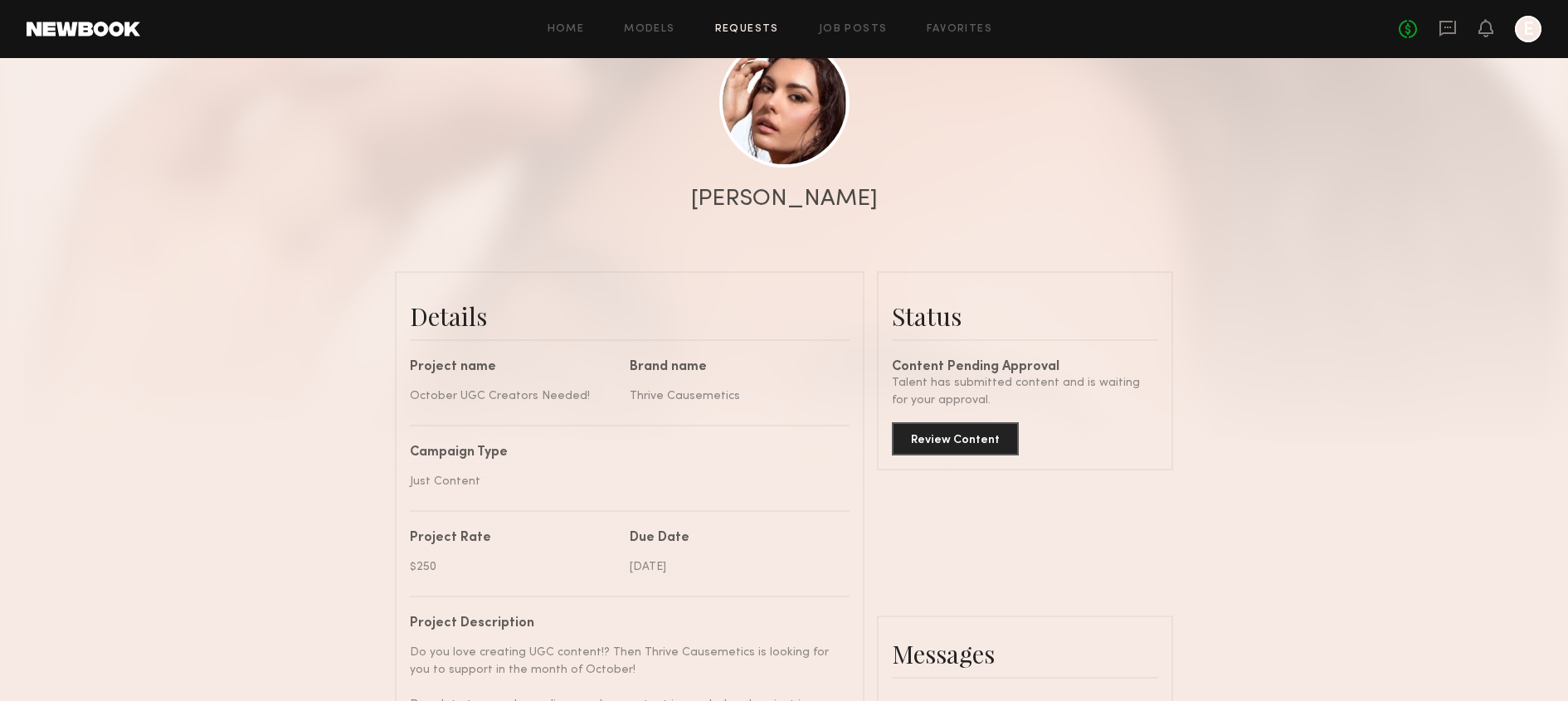
scroll to position [88, 0]
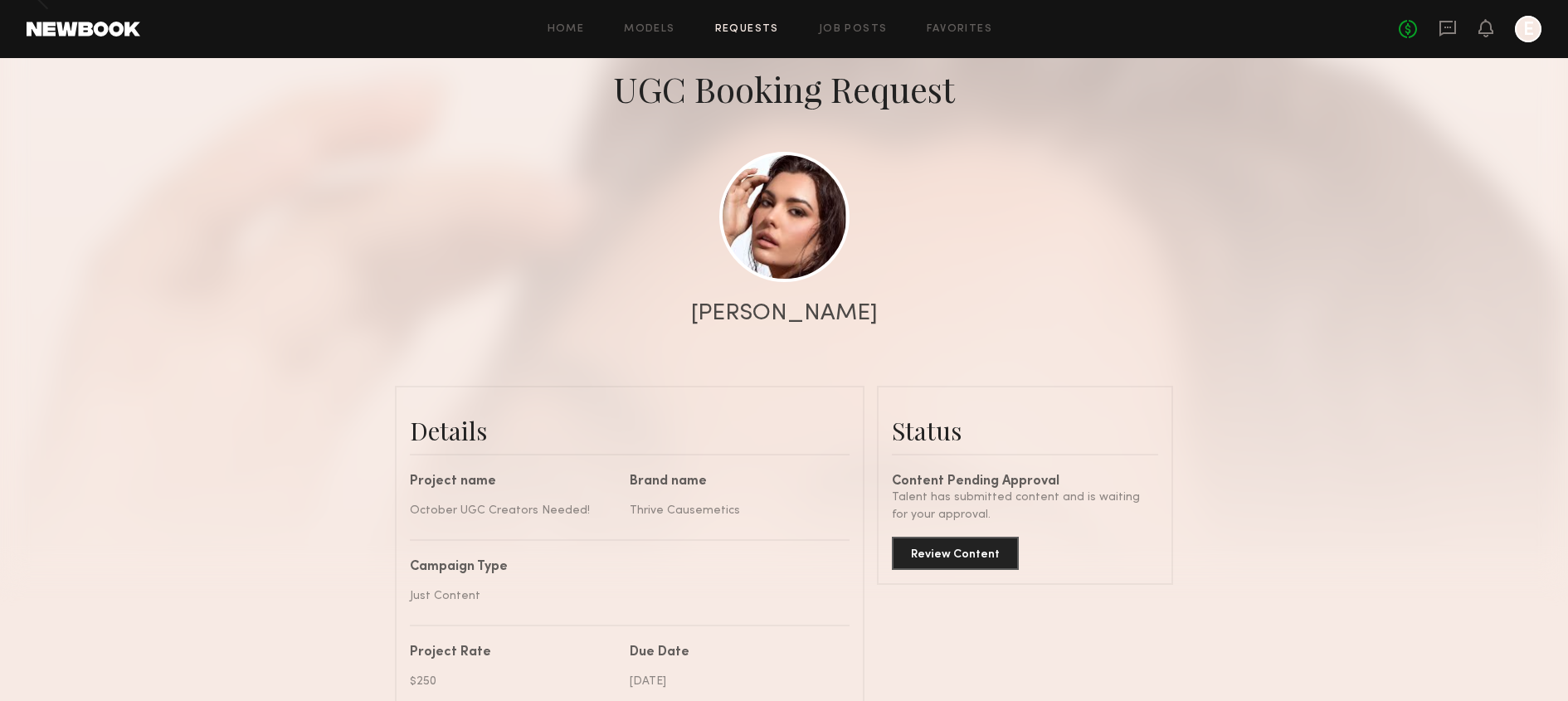
click at [959, 530] on div "Review Content" at bounding box center [1024, 547] width 266 height 47
click at [959, 551] on button "Review Content" at bounding box center [954, 552] width 127 height 34
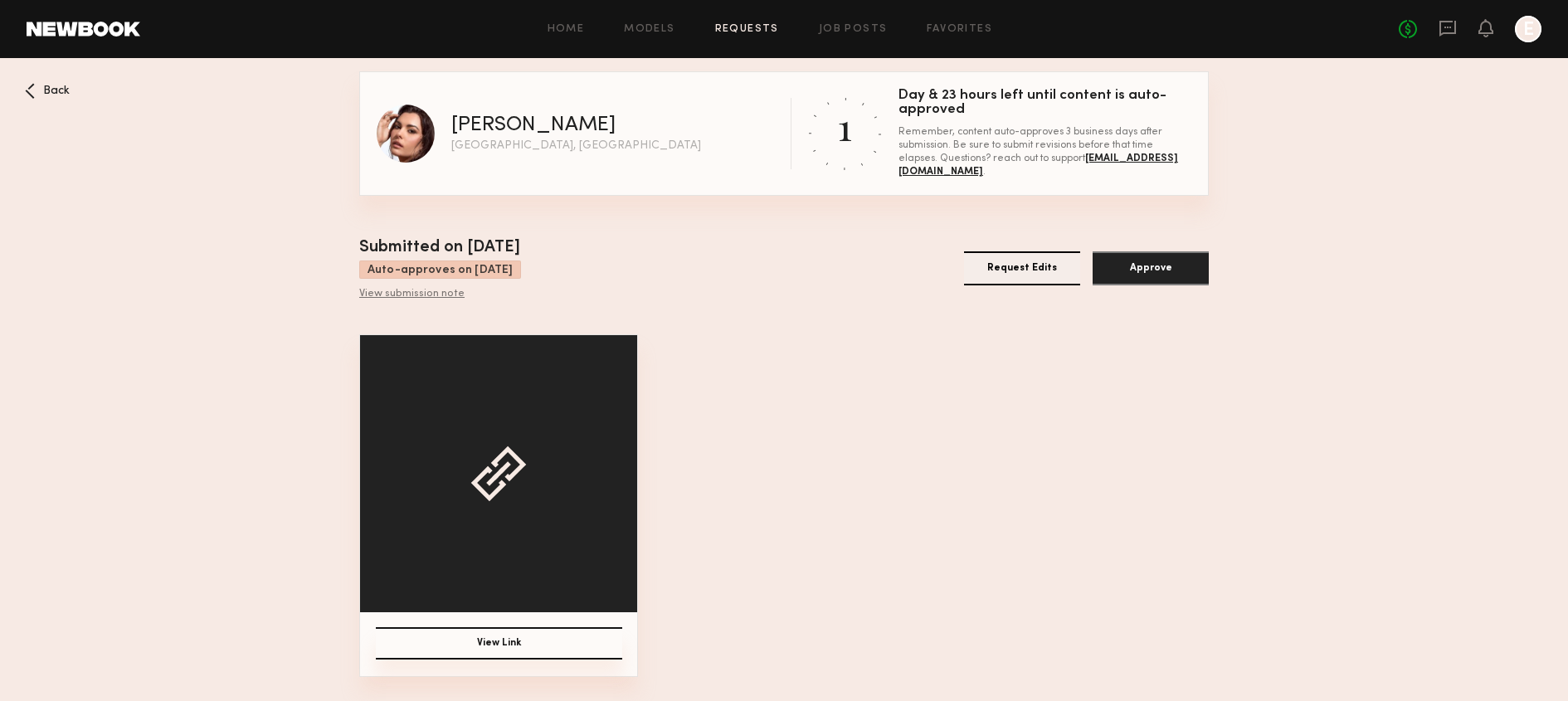
click at [473, 636] on button "View Link" at bounding box center [499, 643] width 246 height 33
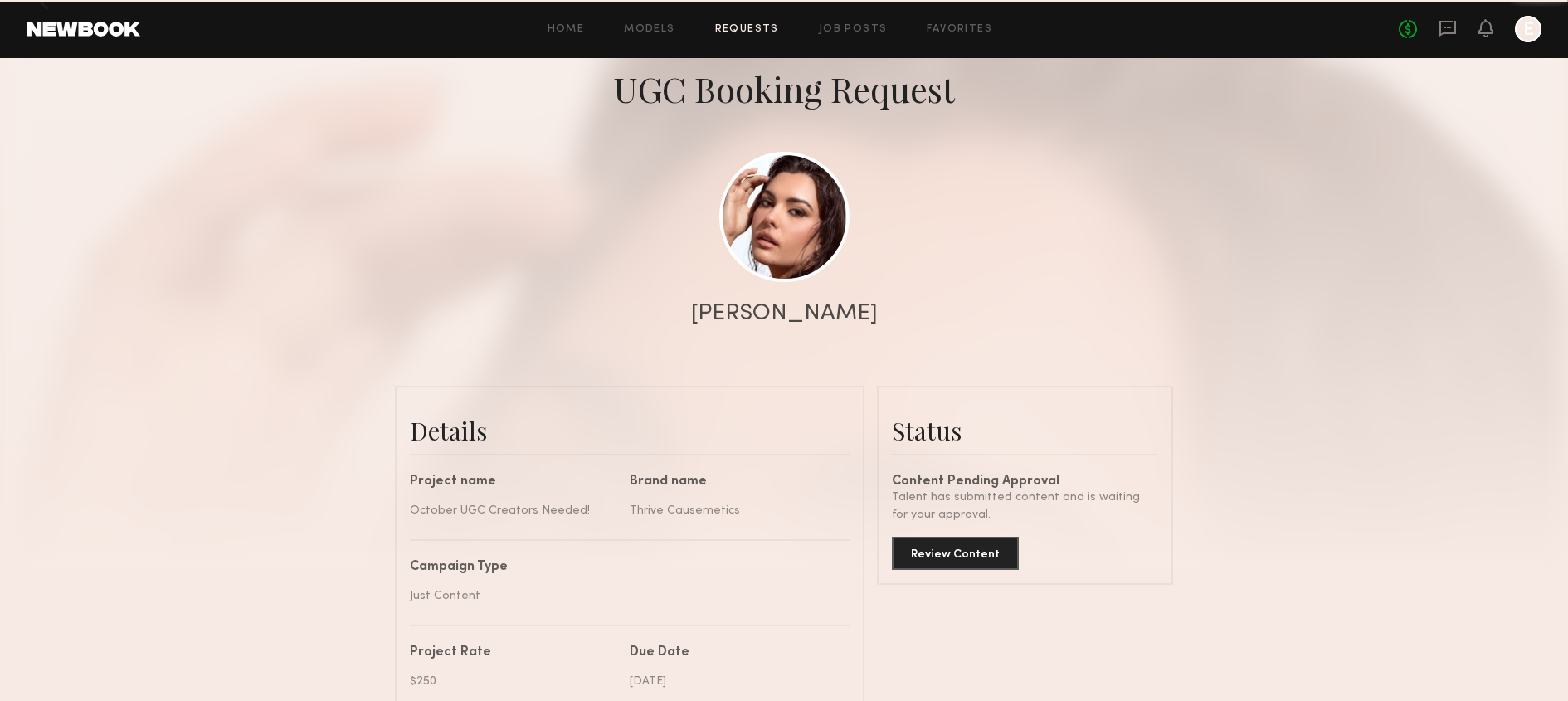
scroll to position [1653, 0]
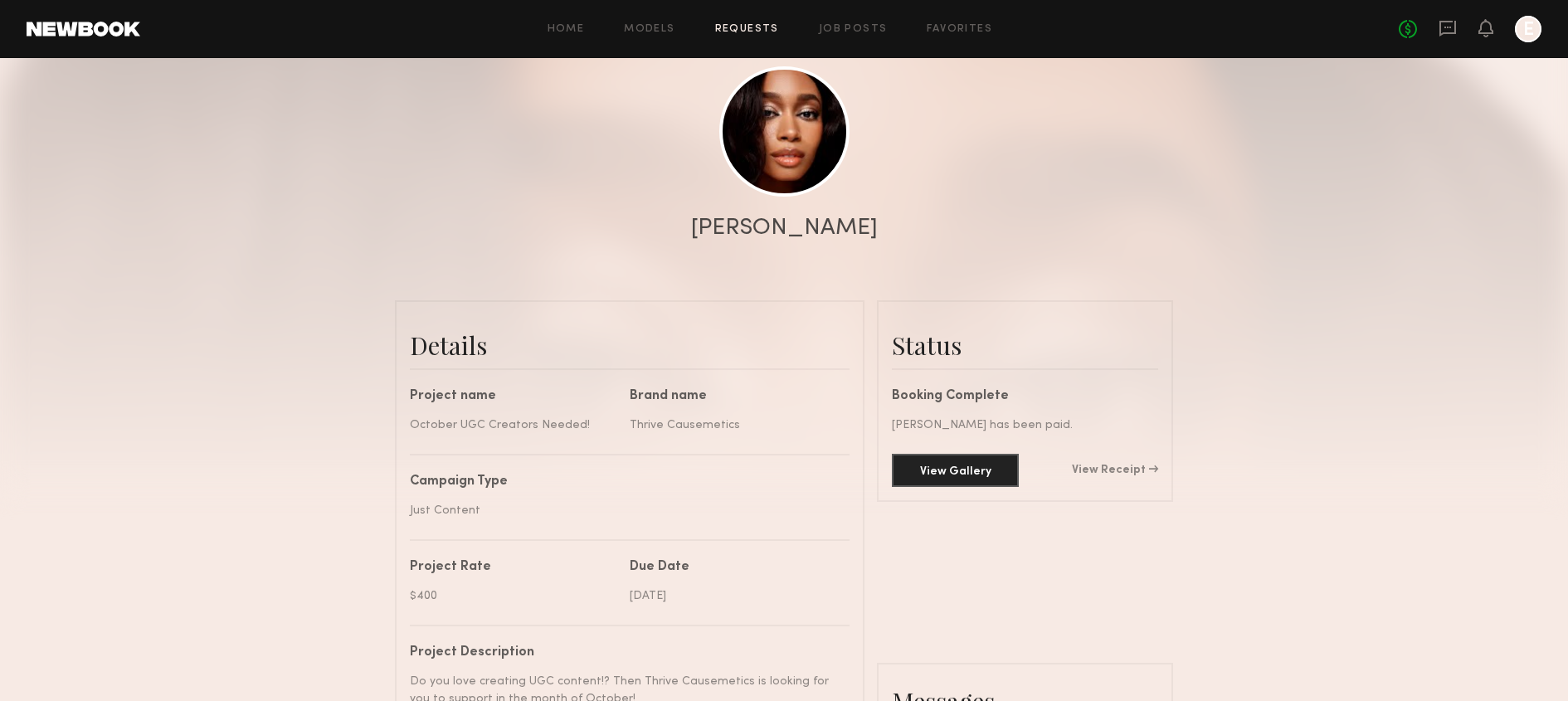
scroll to position [227, 0]
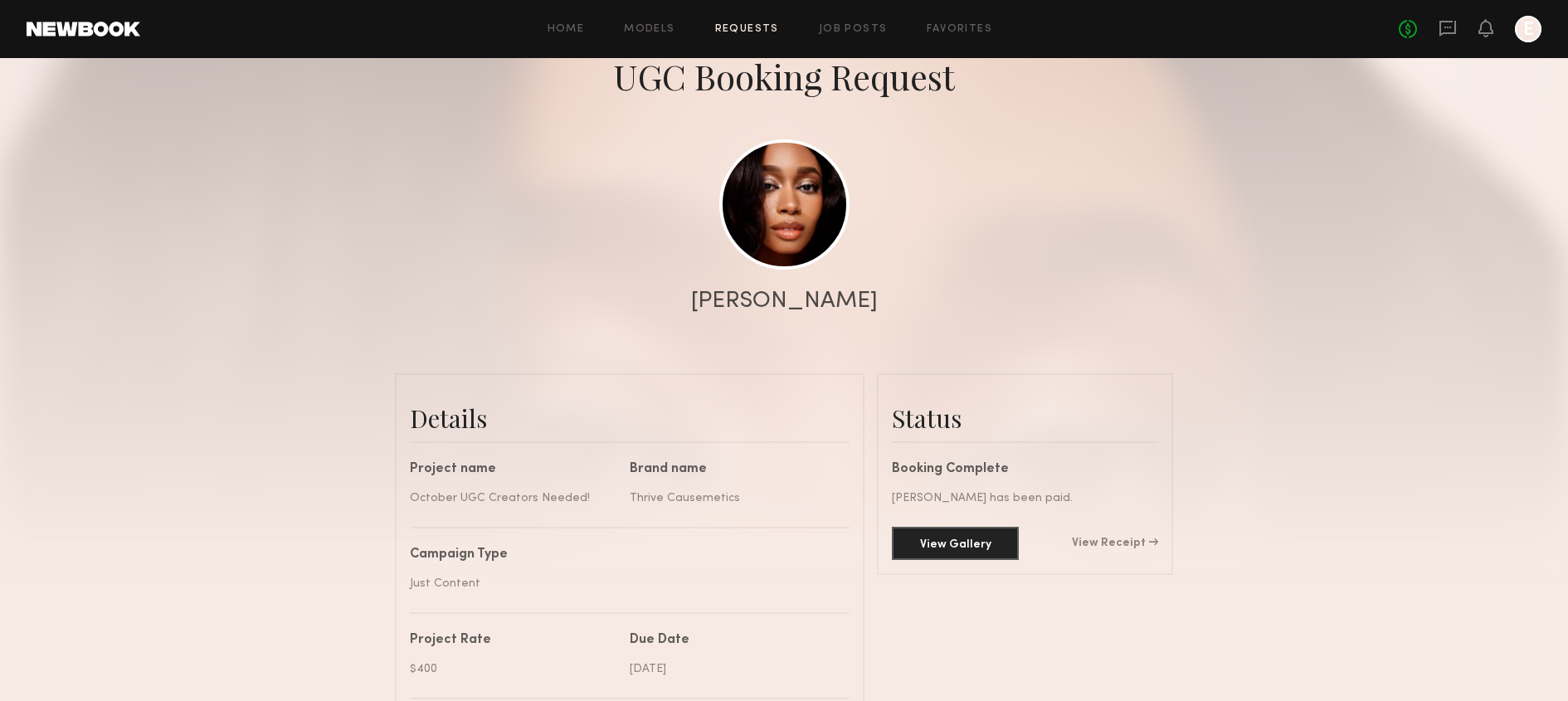
scroll to position [295, 0]
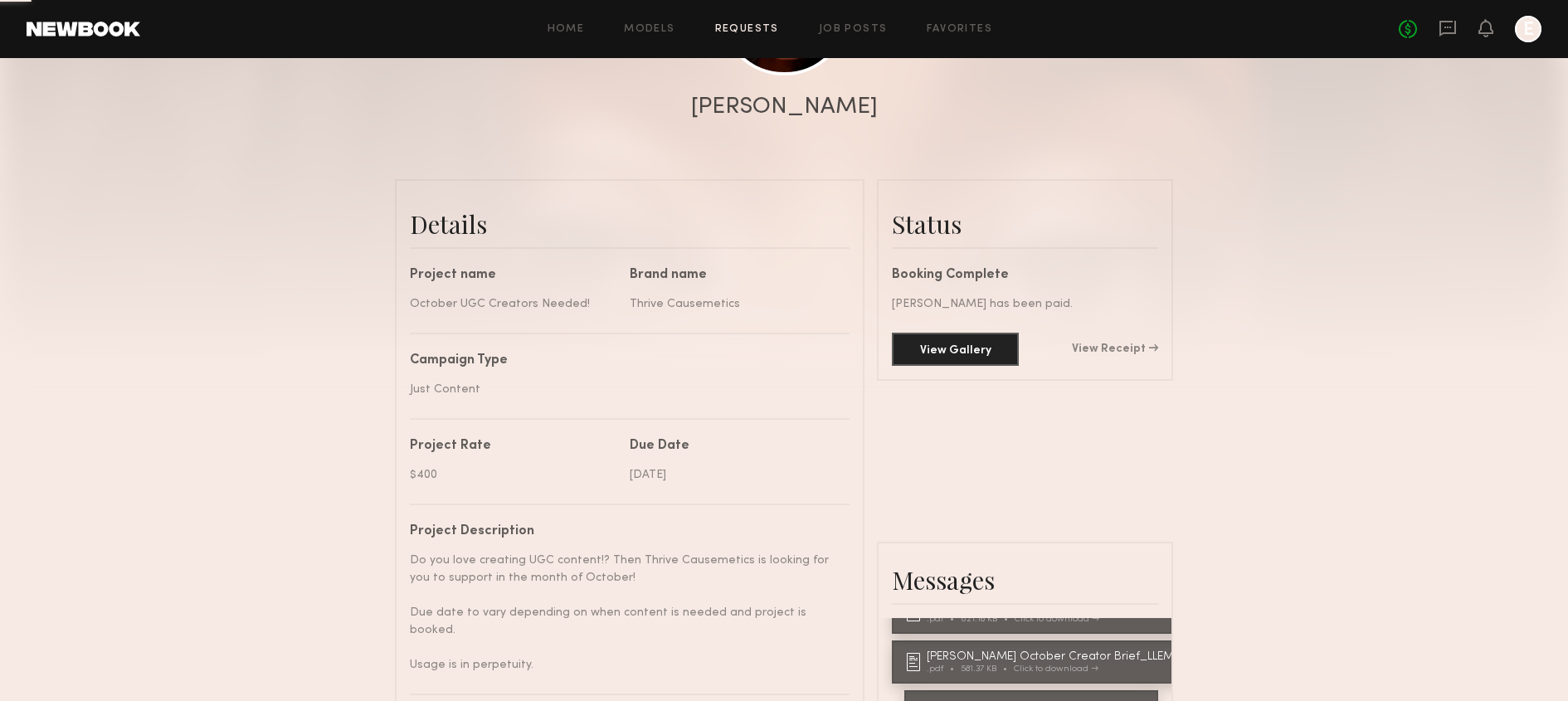
click at [959, 319] on div "Booking Complete [PERSON_NAME] has been paid. View Gallery View Receipt" at bounding box center [1024, 317] width 266 height 97
click at [959, 341] on button "View Gallery" at bounding box center [954, 348] width 127 height 34
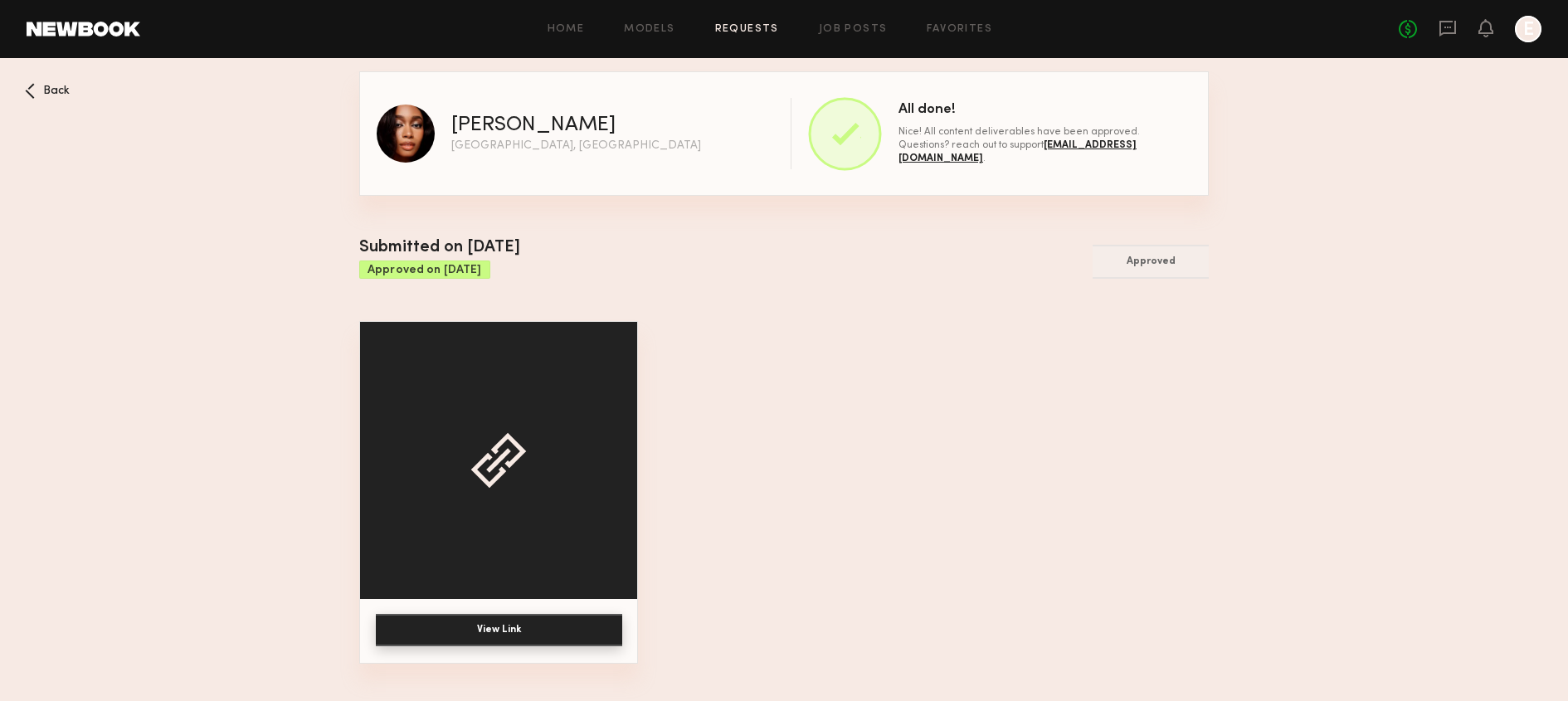
click at [528, 628] on button "View Link" at bounding box center [499, 630] width 246 height 33
